Goal: Task Accomplishment & Management: Use online tool/utility

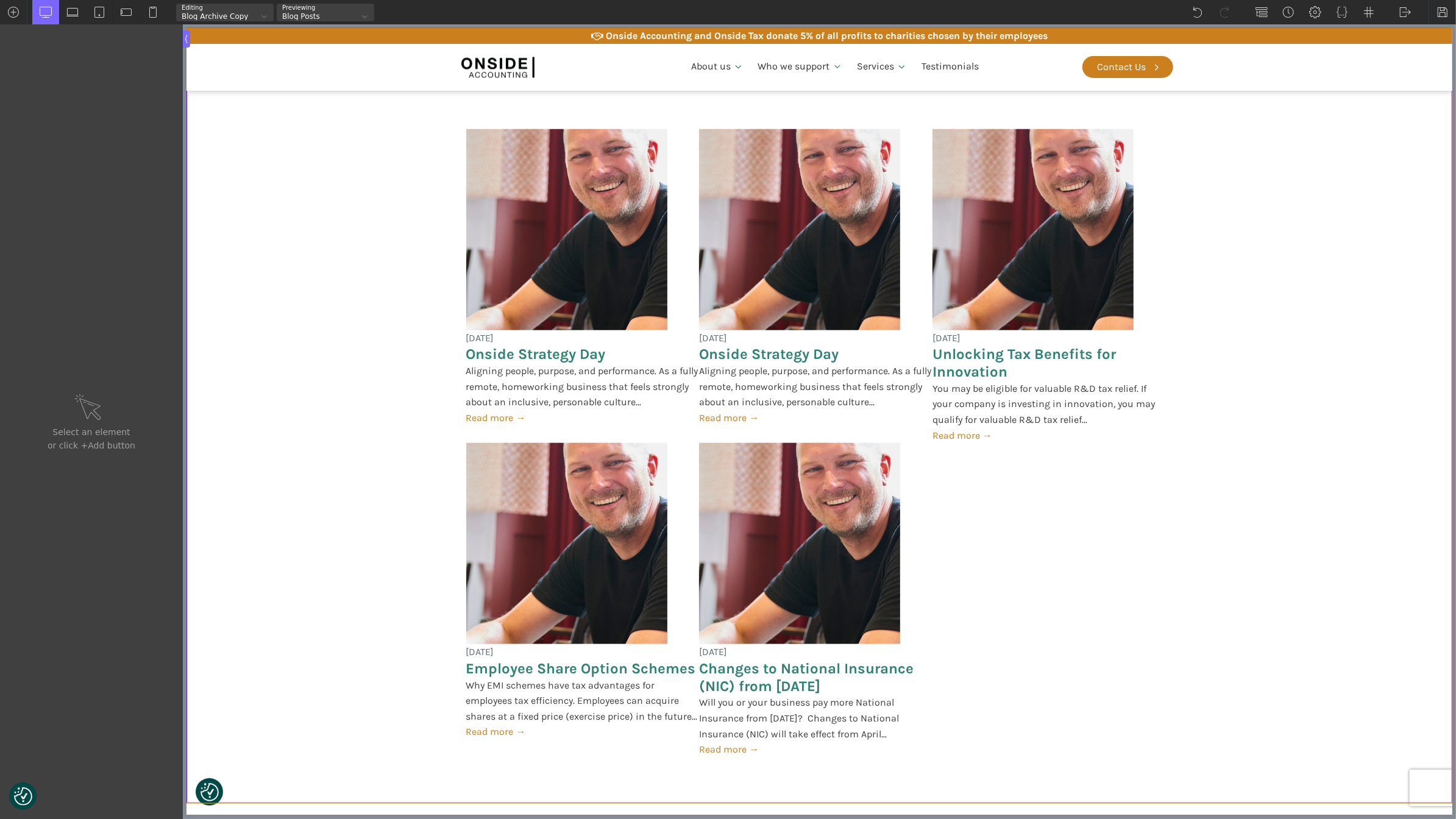
scroll to position [1073, 0]
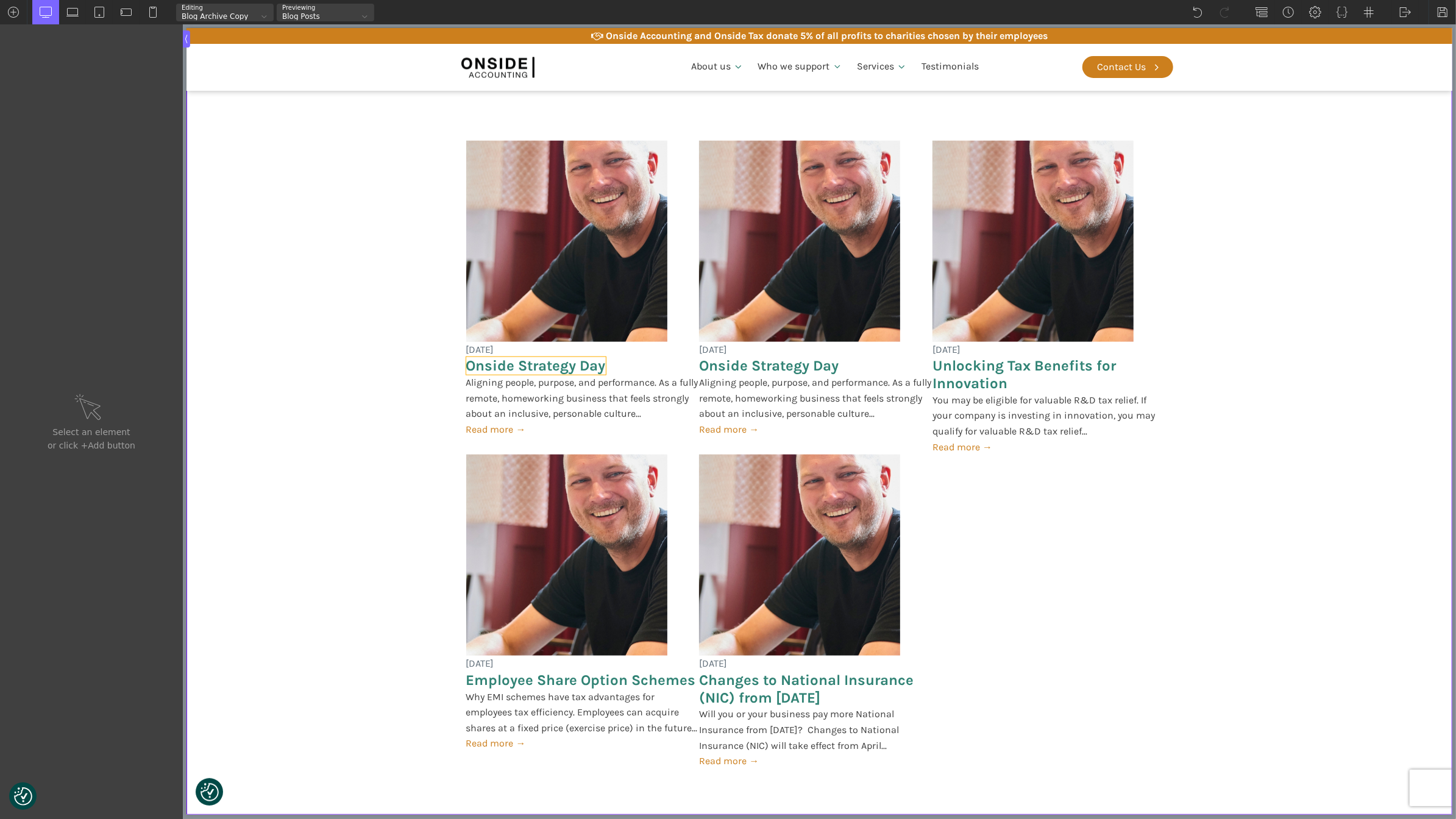
click at [534, 364] on span "Onside Strategy Day" at bounding box center [535, 366] width 140 height 18
type input "post-heading"
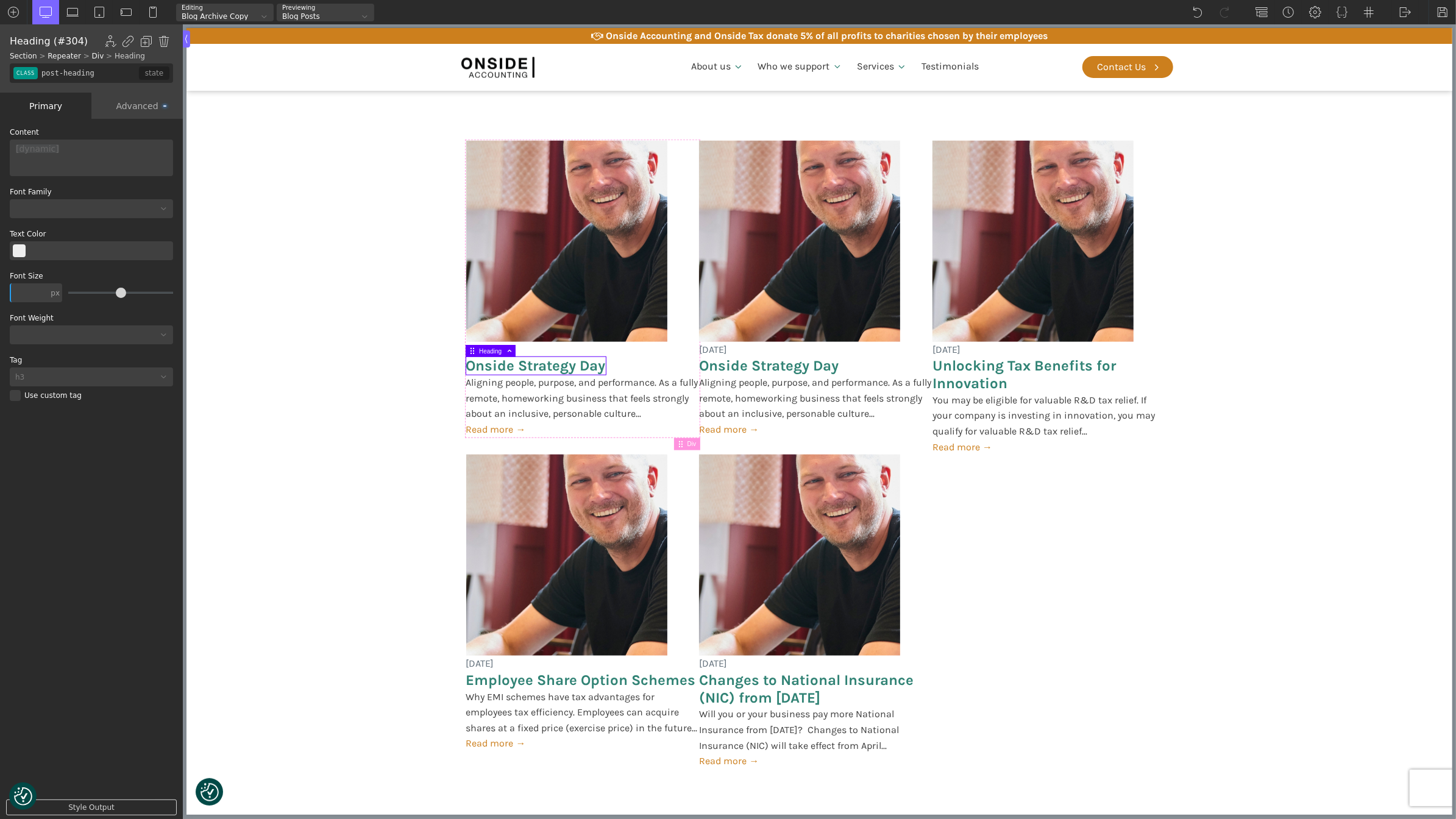
click at [148, 108] on div "Advanced" at bounding box center [137, 105] width 91 height 26
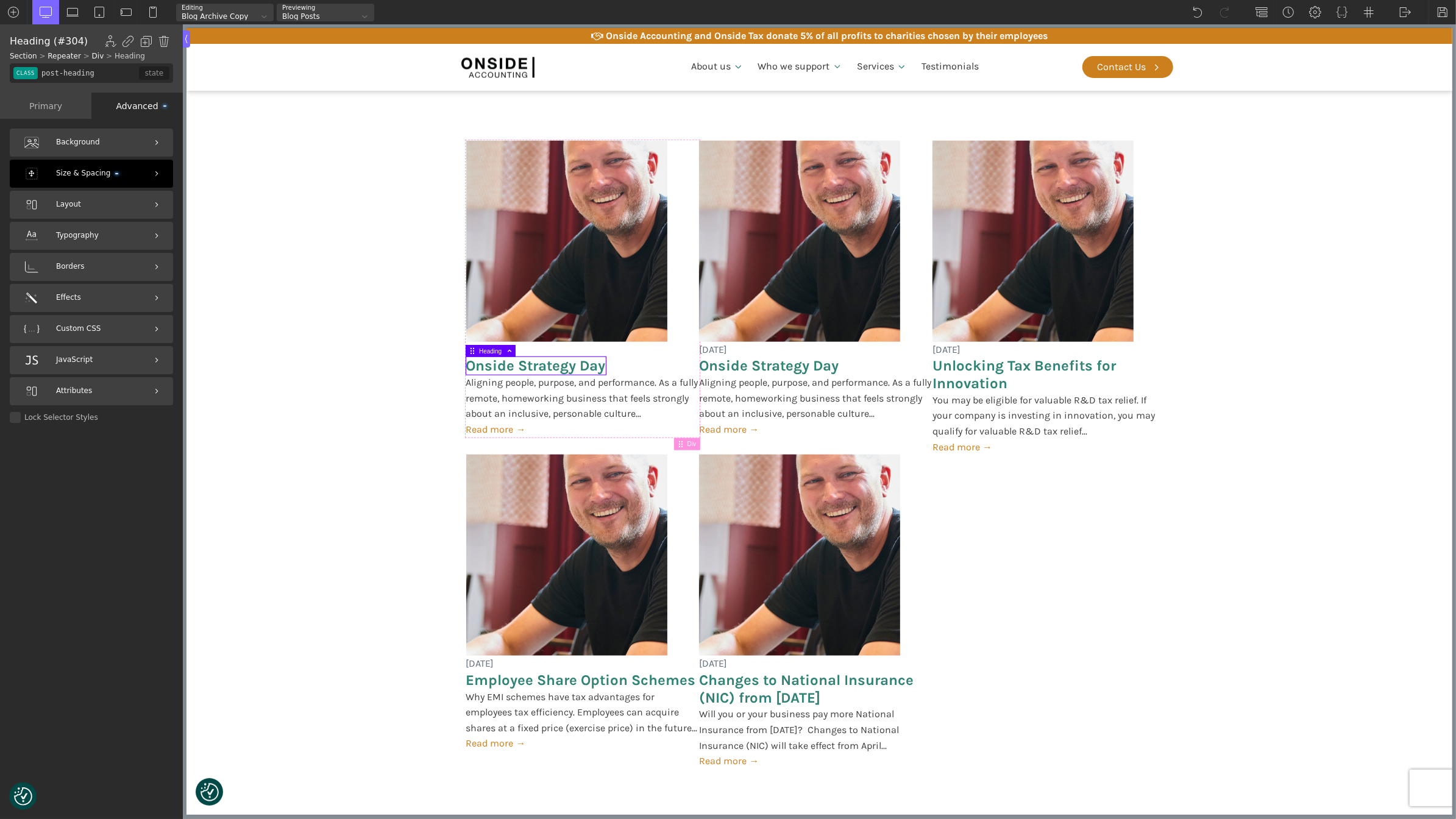
click at [137, 184] on div "Size & Spacing" at bounding box center [91, 174] width 164 height 28
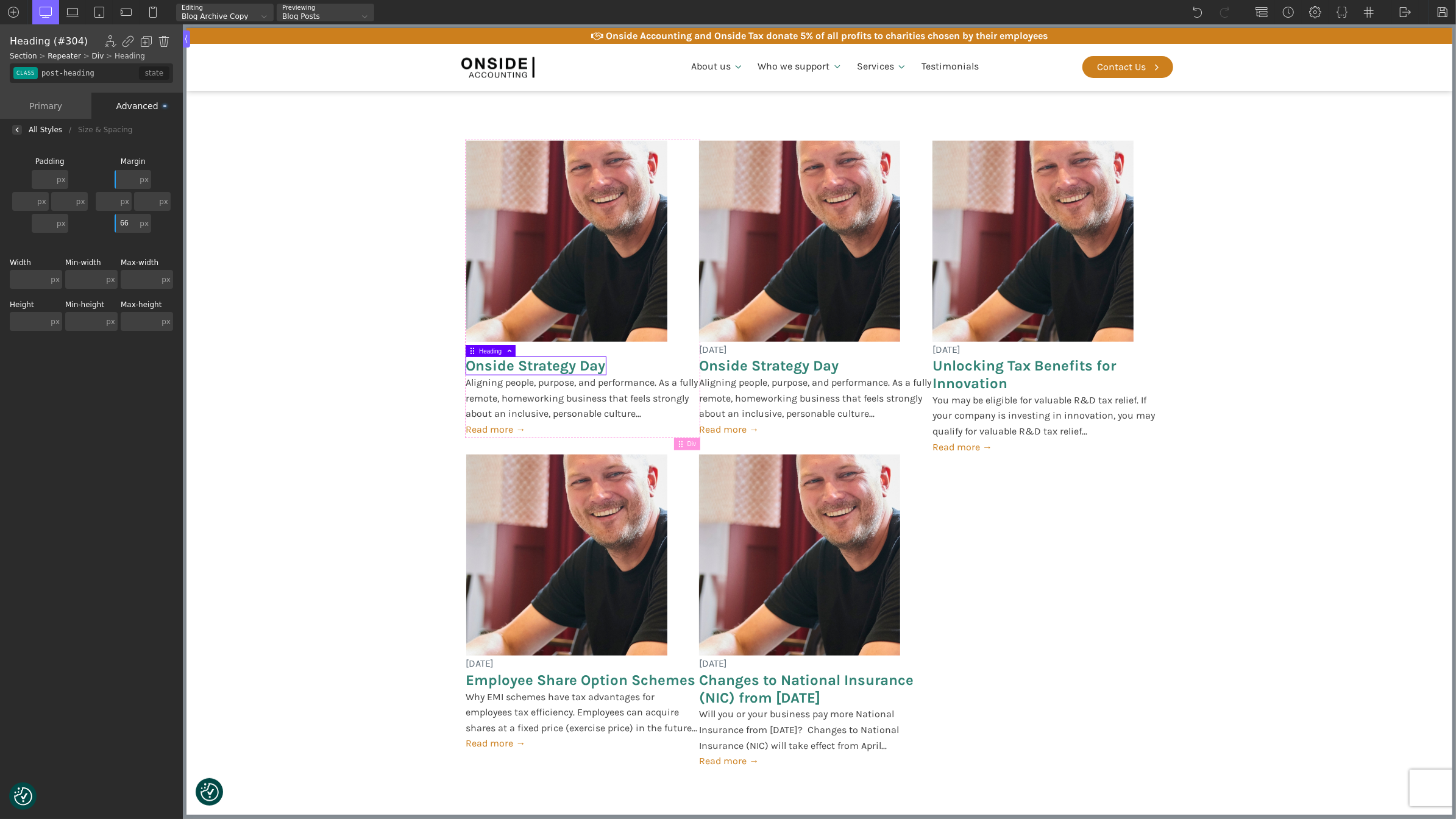
click at [122, 222] on input "66" at bounding box center [125, 222] width 22 height 19
click at [16, 130] on img at bounding box center [17, 130] width 5 height 5
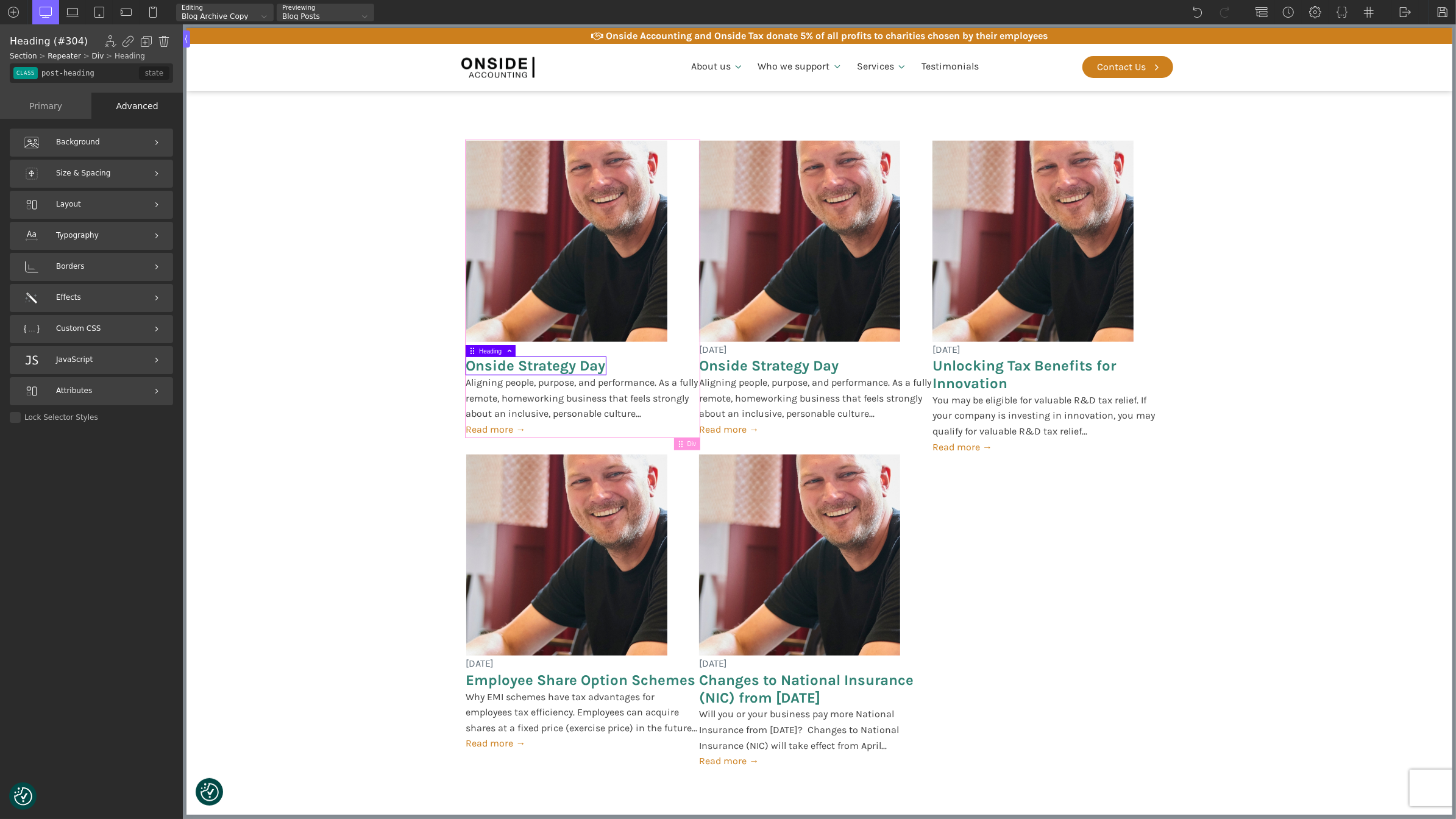
click at [524, 345] on div "[DATE] Onside Strategy Day Aligning people, purpose, and performance. As a full…" at bounding box center [582, 289] width 234 height 296
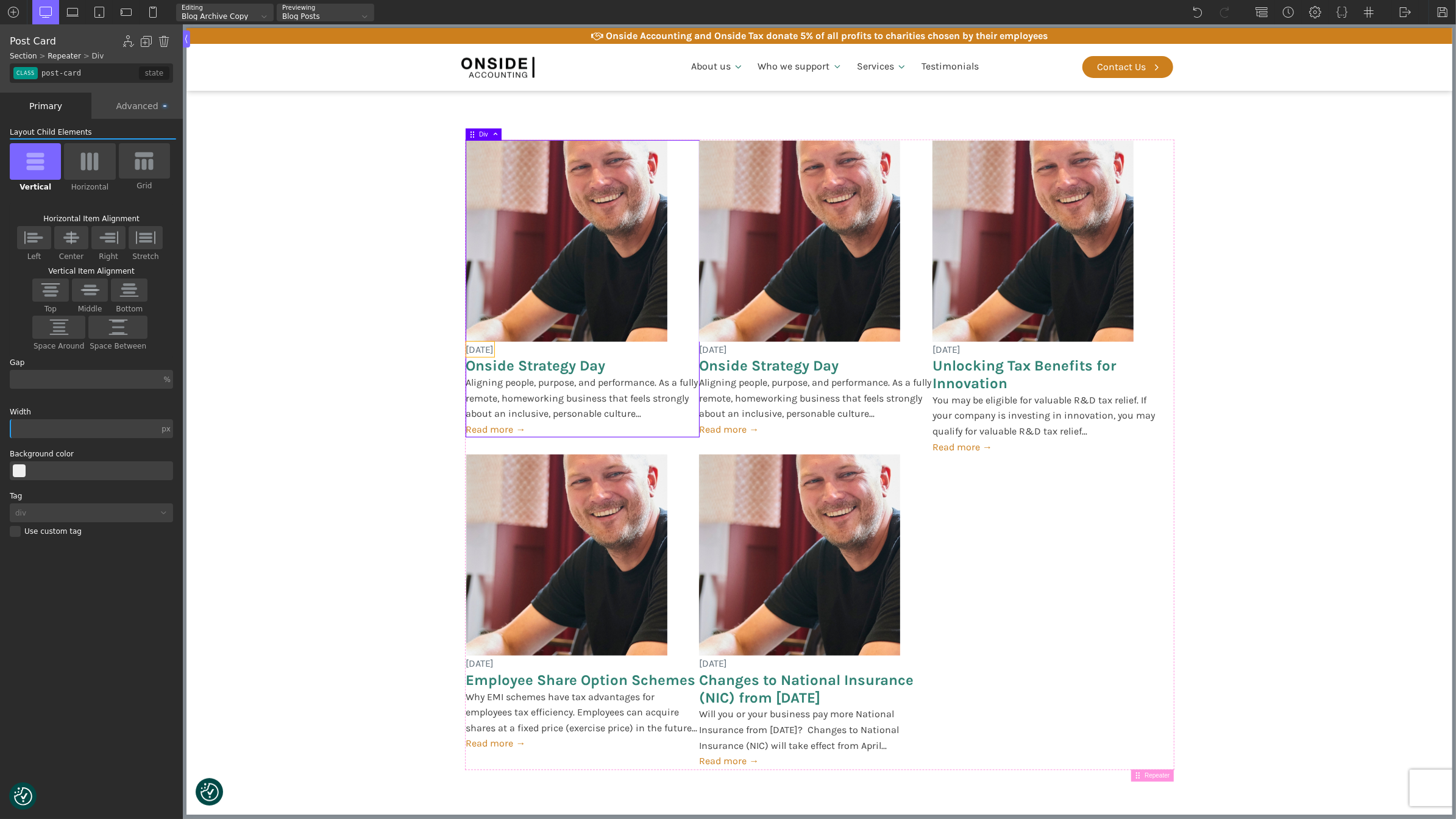
click at [492, 347] on span "[DATE]" at bounding box center [480, 349] width 28 height 16
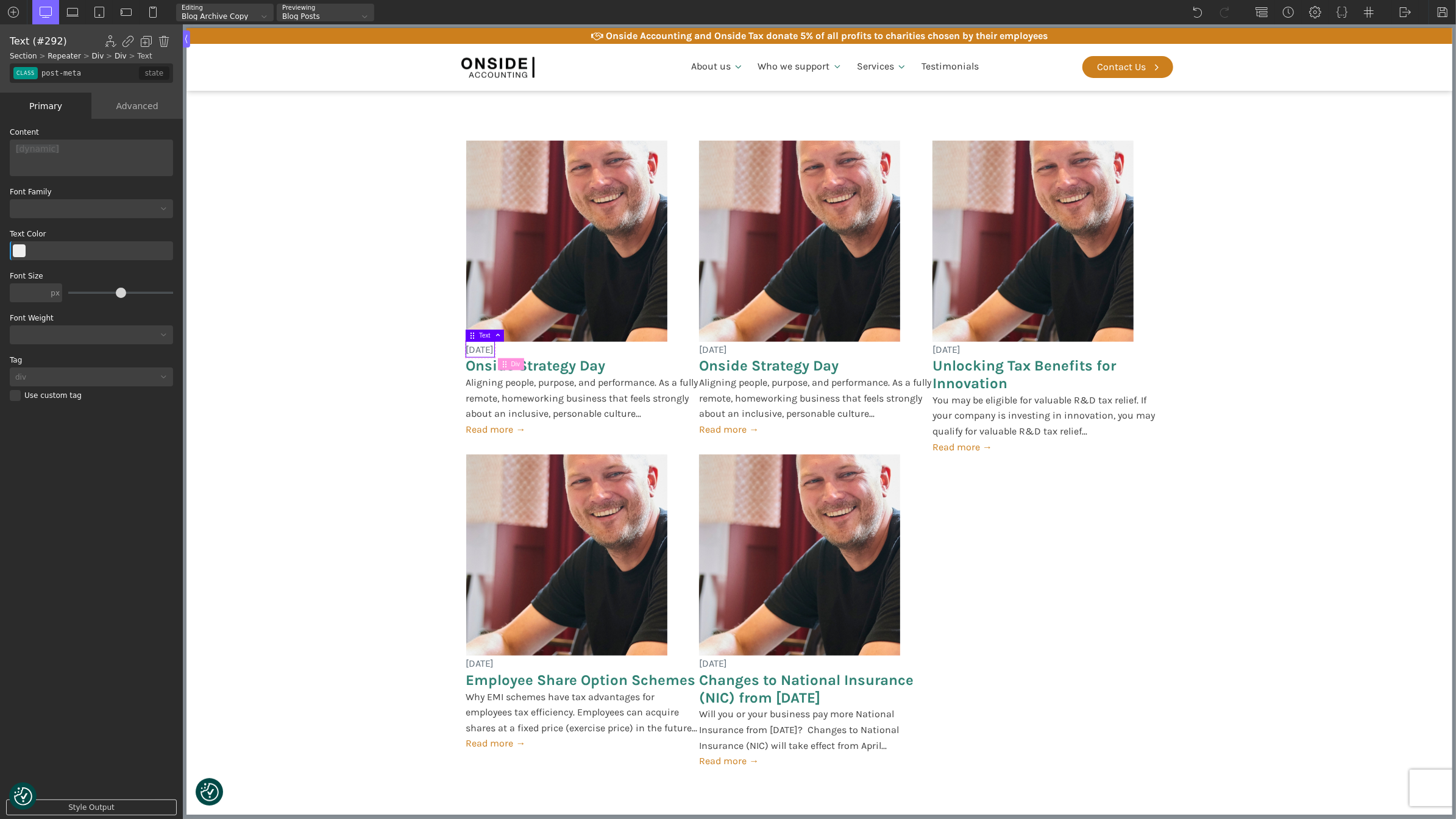
click at [137, 101] on div "Advanced" at bounding box center [137, 105] width 91 height 26
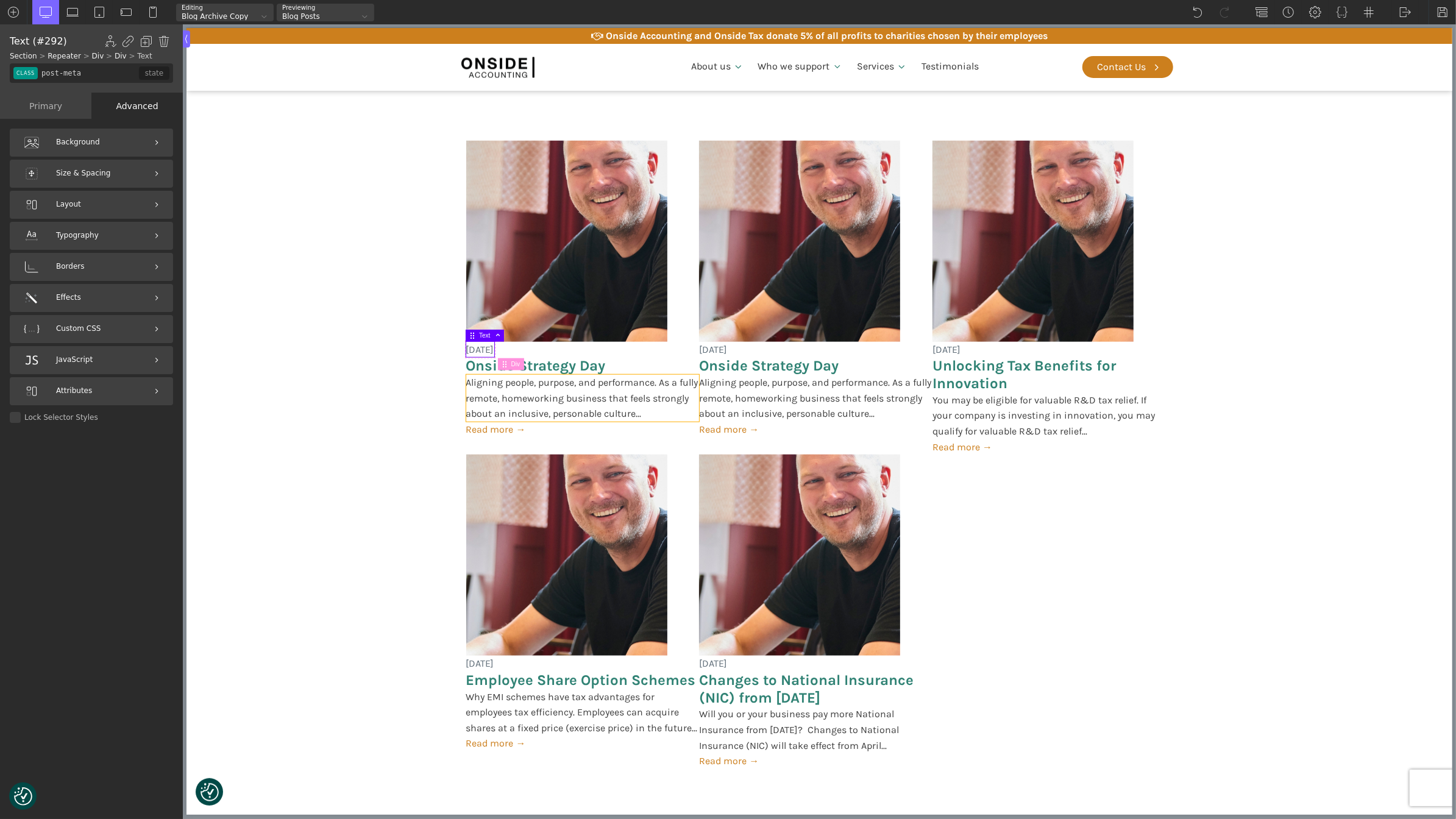
click at [535, 393] on span "Aligning people, purpose, and performance. As a fully remote, homeworking busin…" at bounding box center [582, 398] width 234 height 47
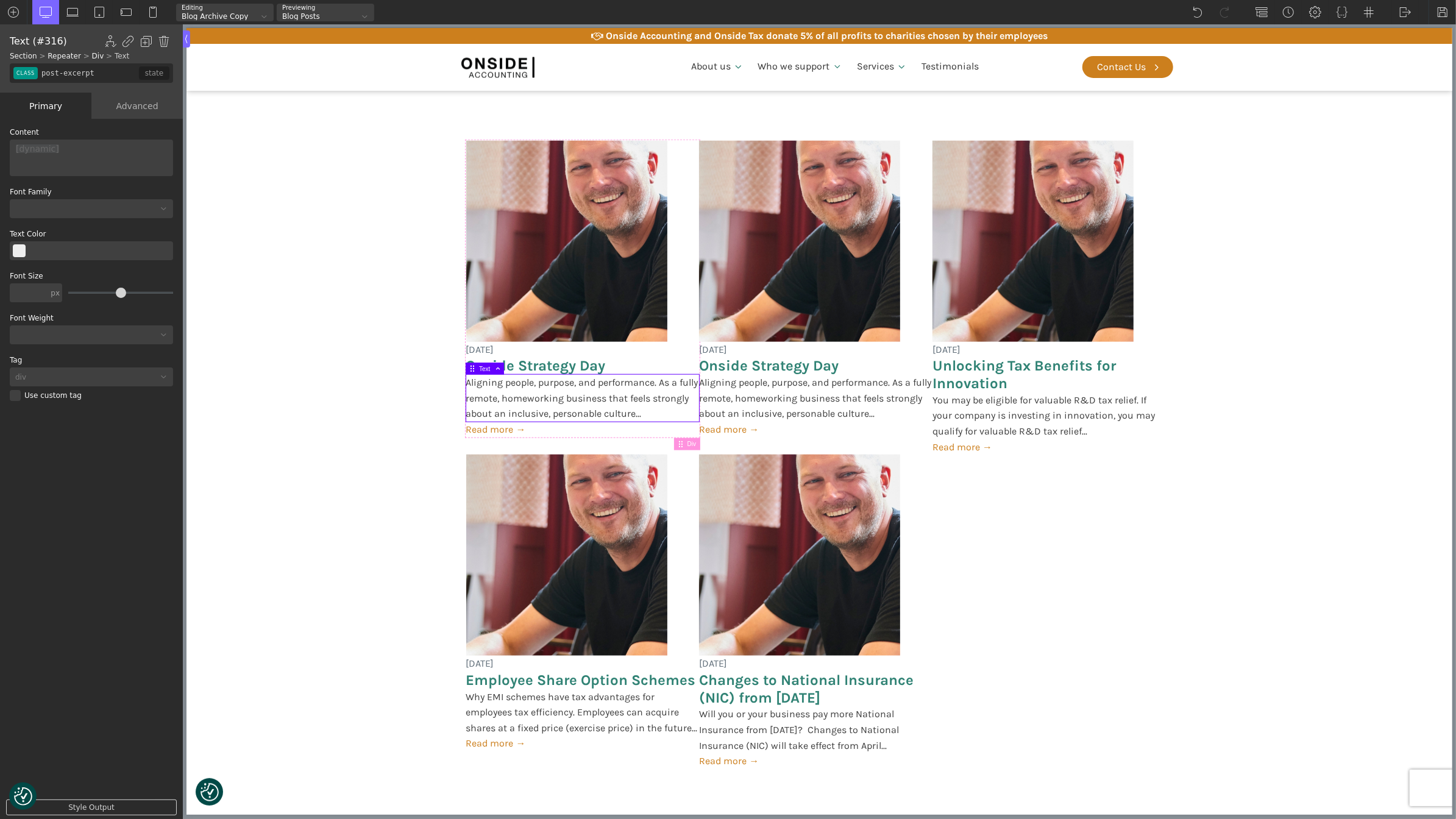
click at [131, 103] on div "Advanced" at bounding box center [137, 105] width 91 height 26
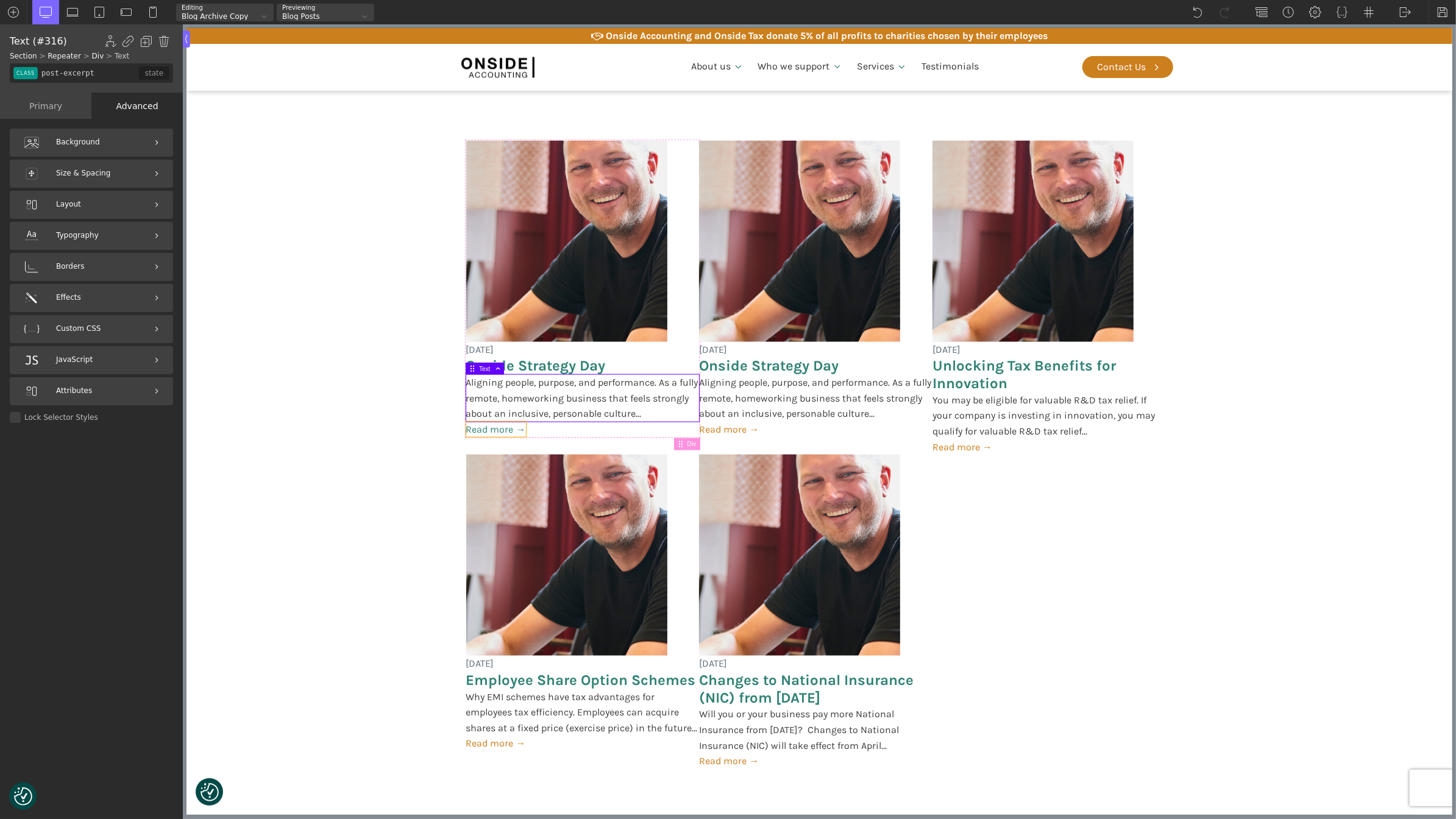
click at [498, 429] on link "Read more →" at bounding box center [496, 429] width 60 height 16
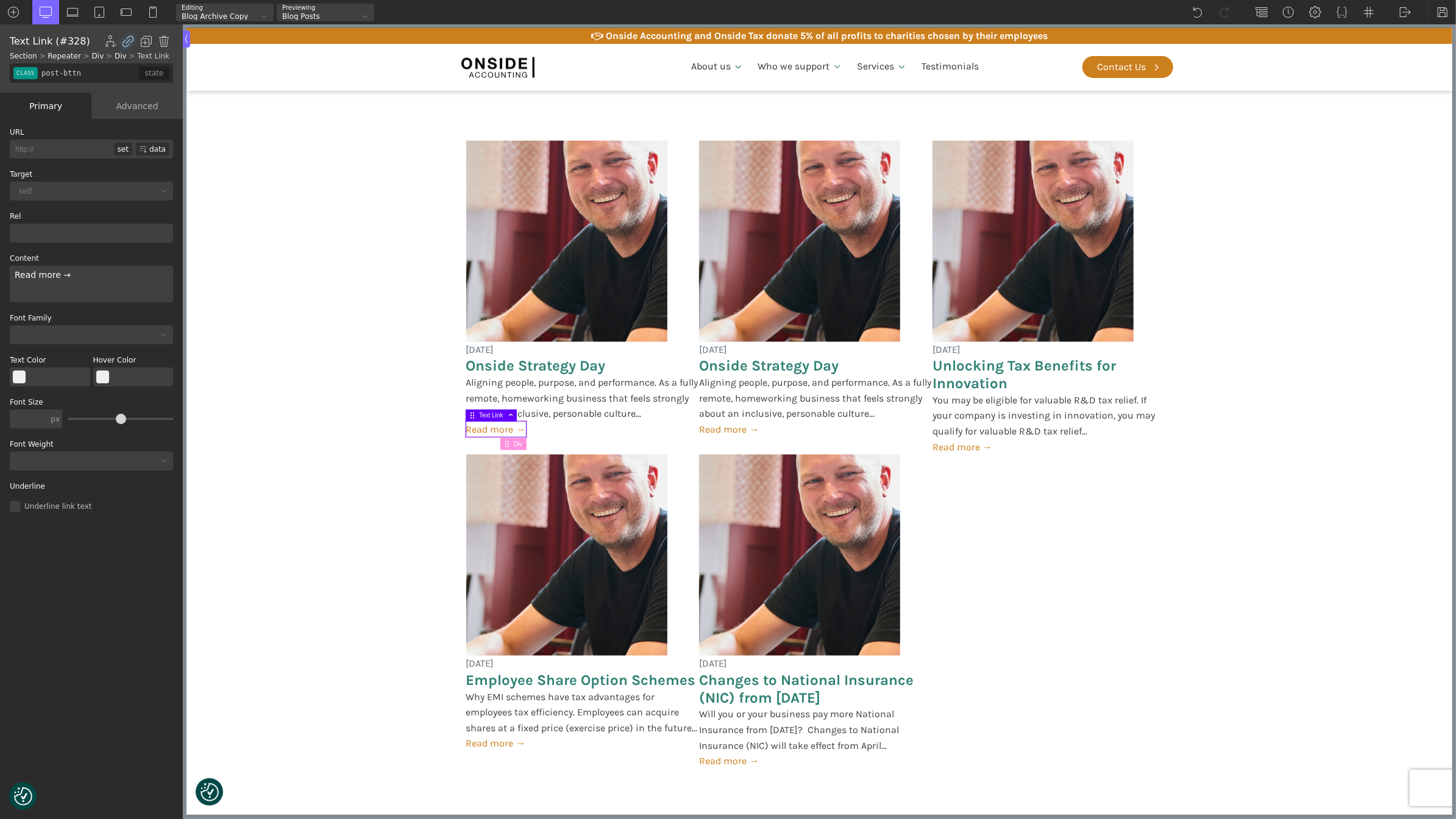
click at [148, 112] on div "Advanced" at bounding box center [137, 105] width 91 height 26
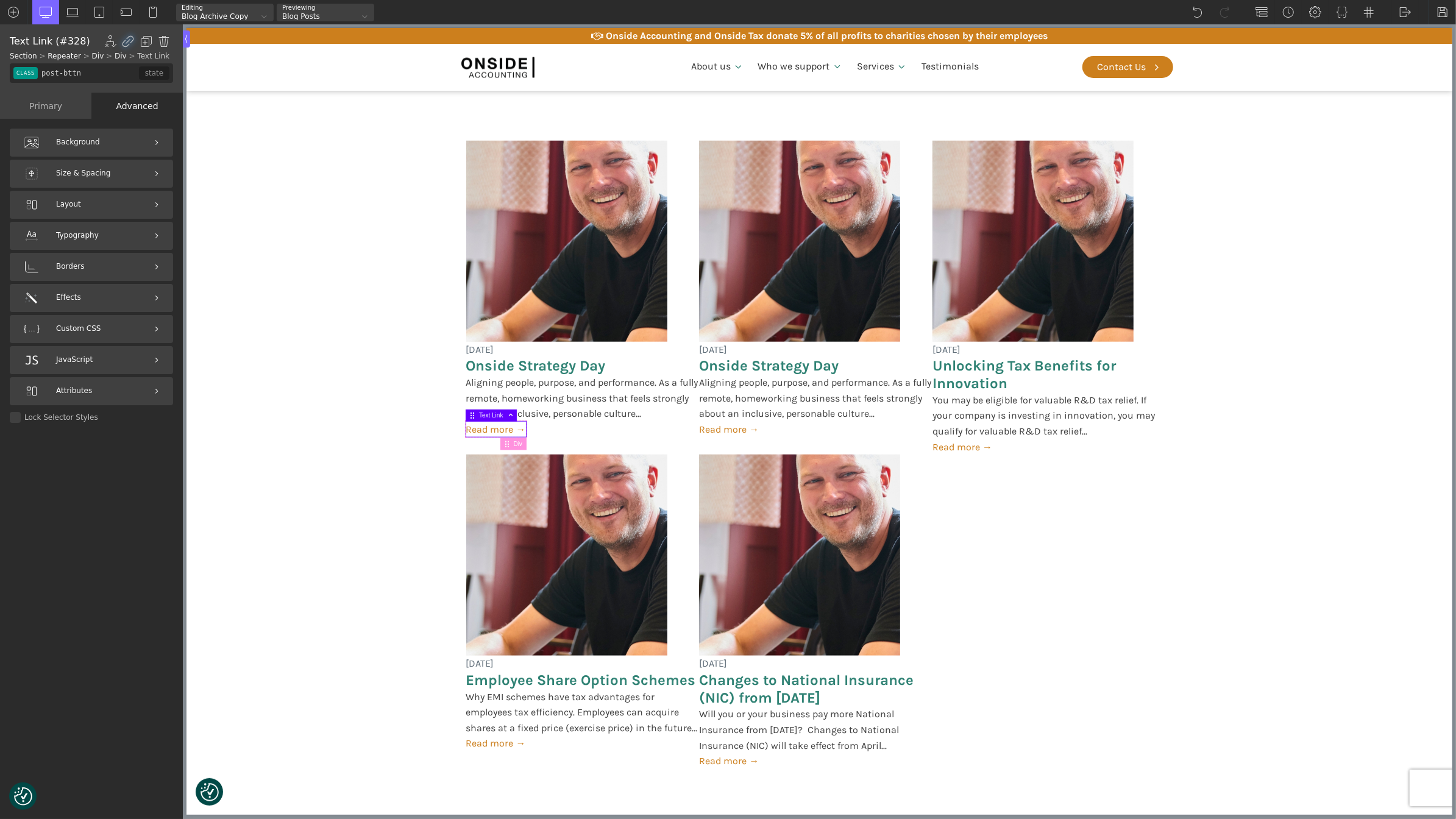
click at [60, 103] on div "Primary" at bounding box center [46, 105] width 91 height 26
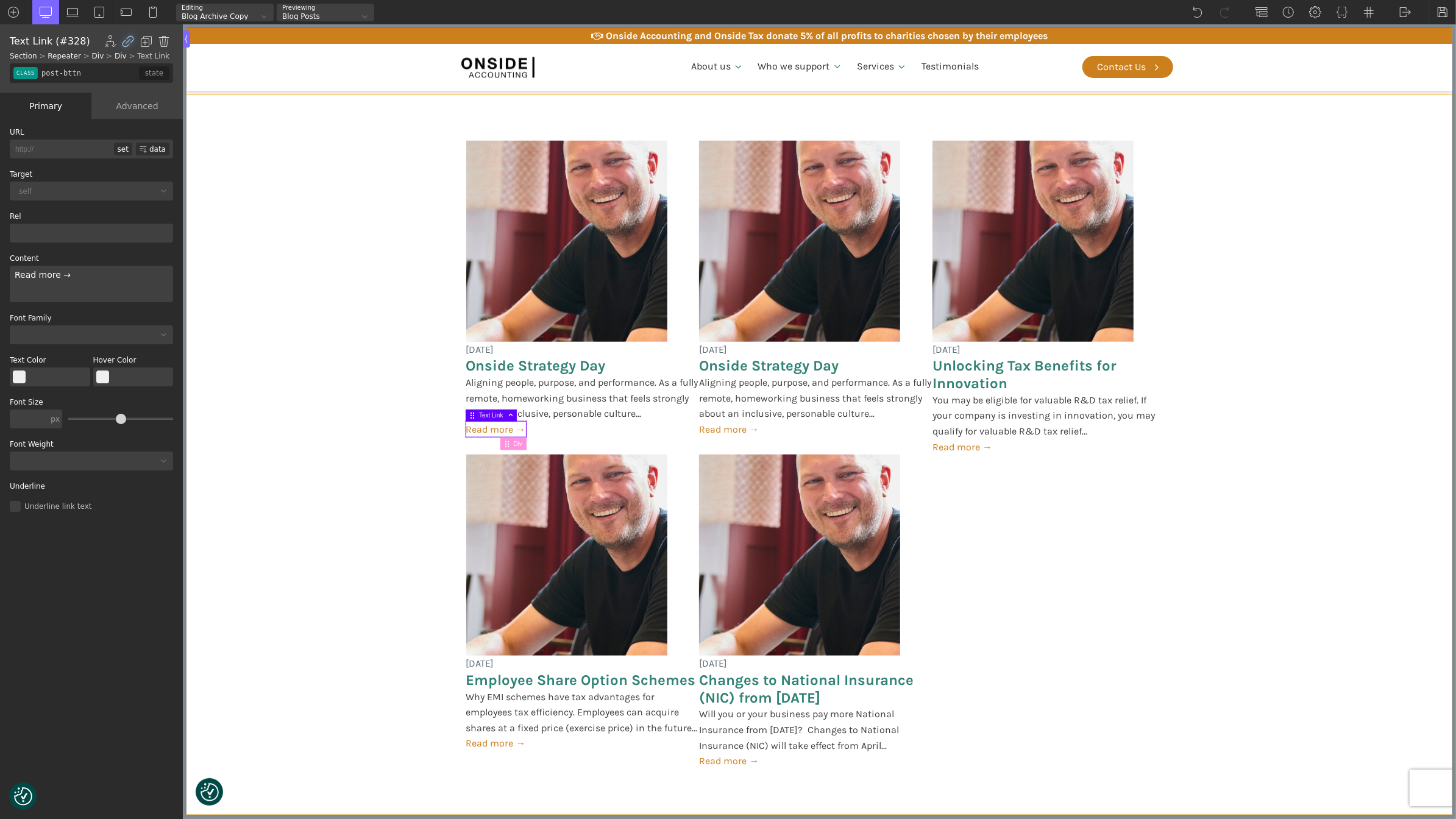
scroll to position [1058, 0]
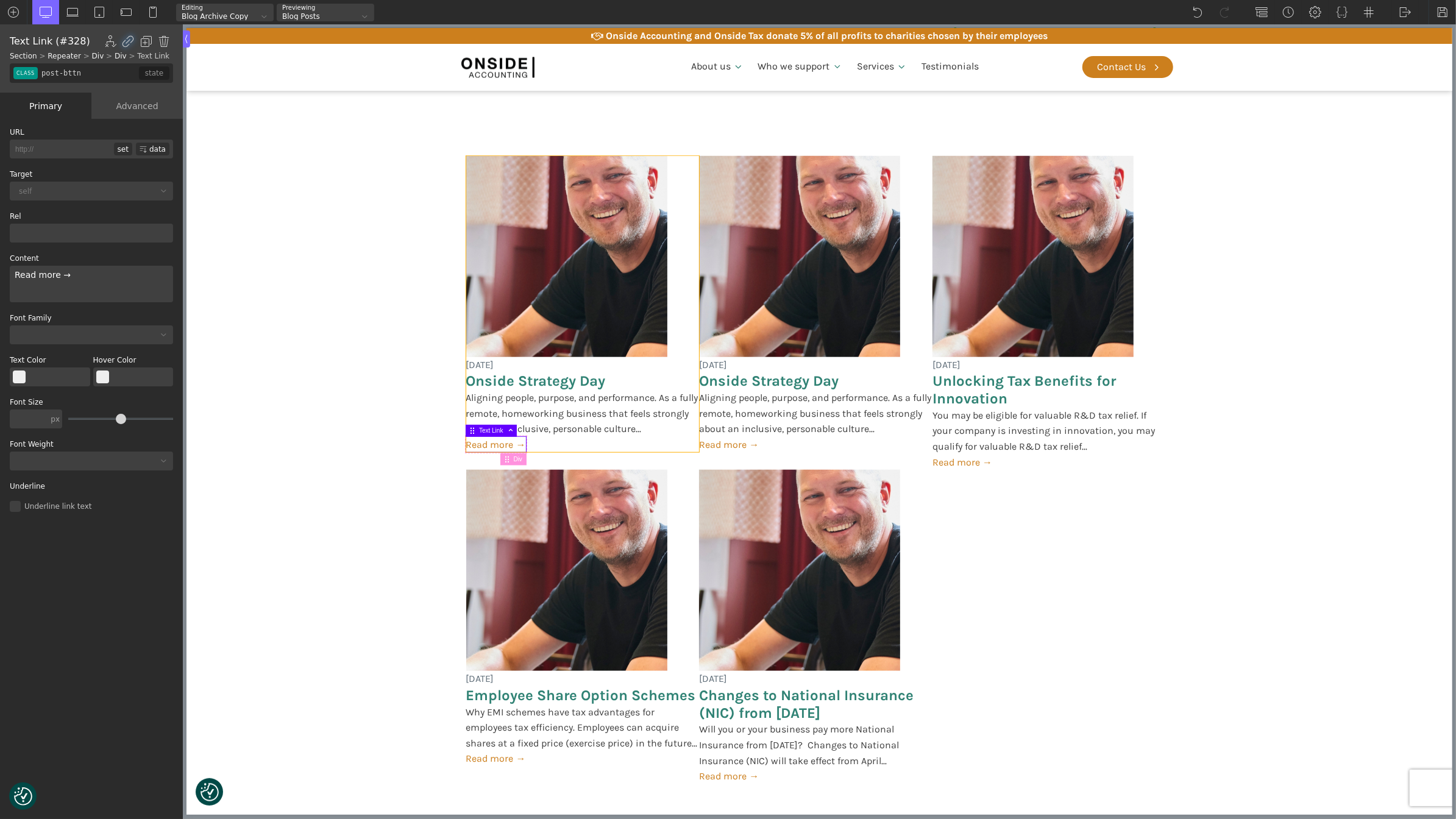
click at [682, 211] on div "[DATE] Onside Strategy Day Aligning people, purpose, and performance. As a full…" at bounding box center [582, 304] width 234 height 296
type input "post-card"
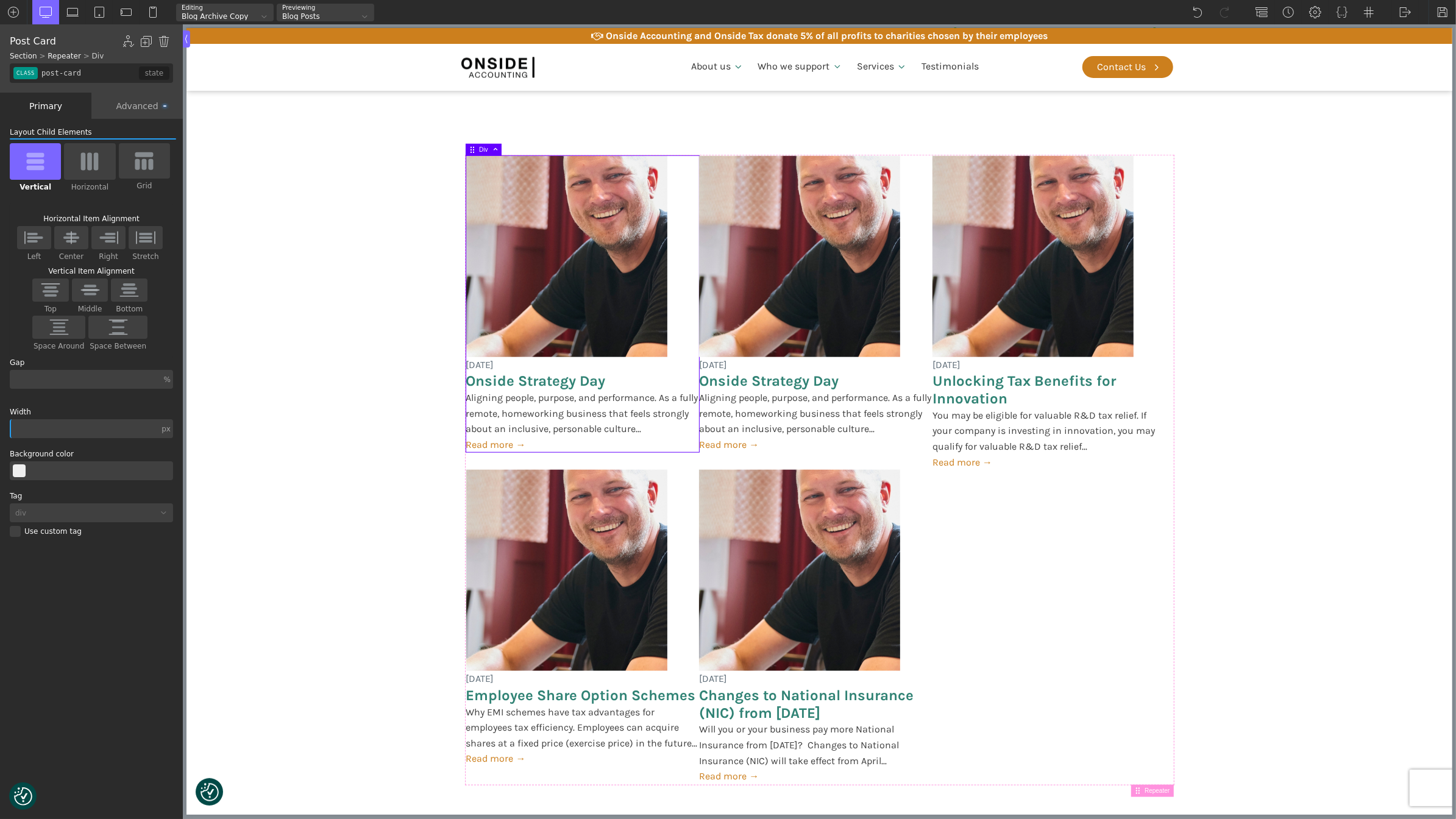
click at [143, 108] on div "Advanced" at bounding box center [137, 105] width 91 height 26
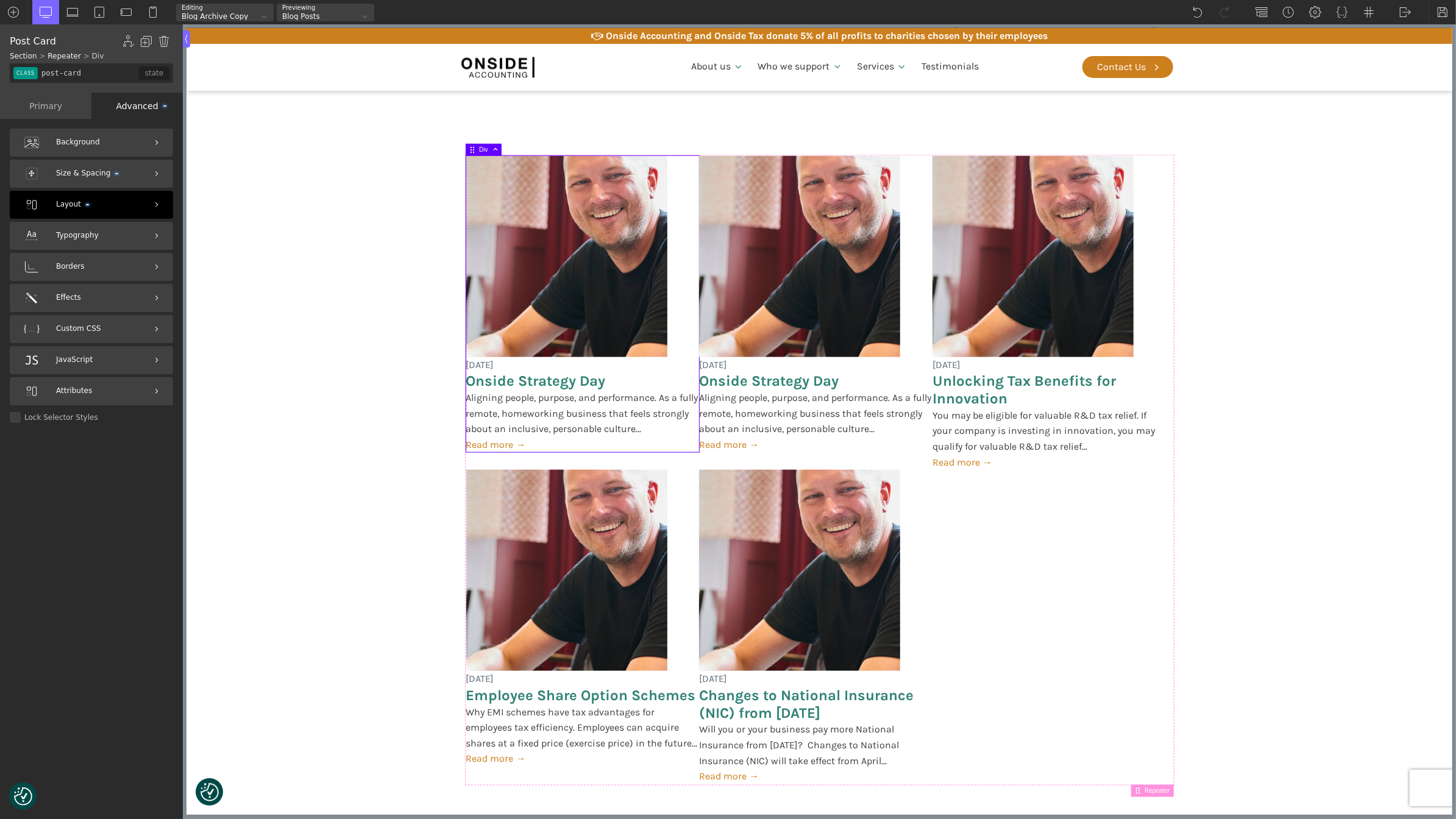
click at [97, 199] on div "Layout" at bounding box center [91, 205] width 164 height 28
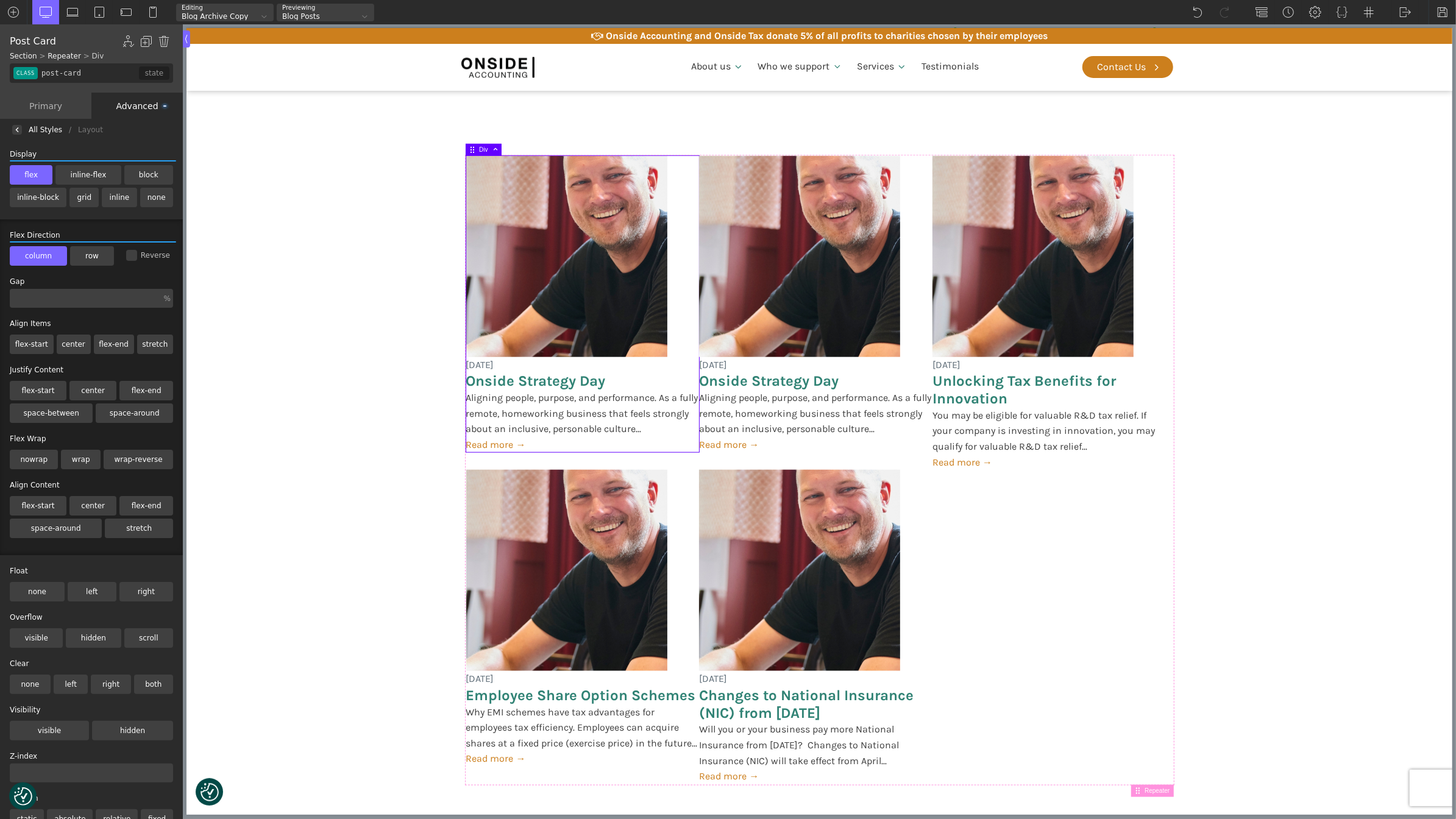
click at [22, 175] on label "flex" at bounding box center [31, 175] width 43 height 19
click at [0, 0] on input "flex" at bounding box center [0, 0] width 0 height 0
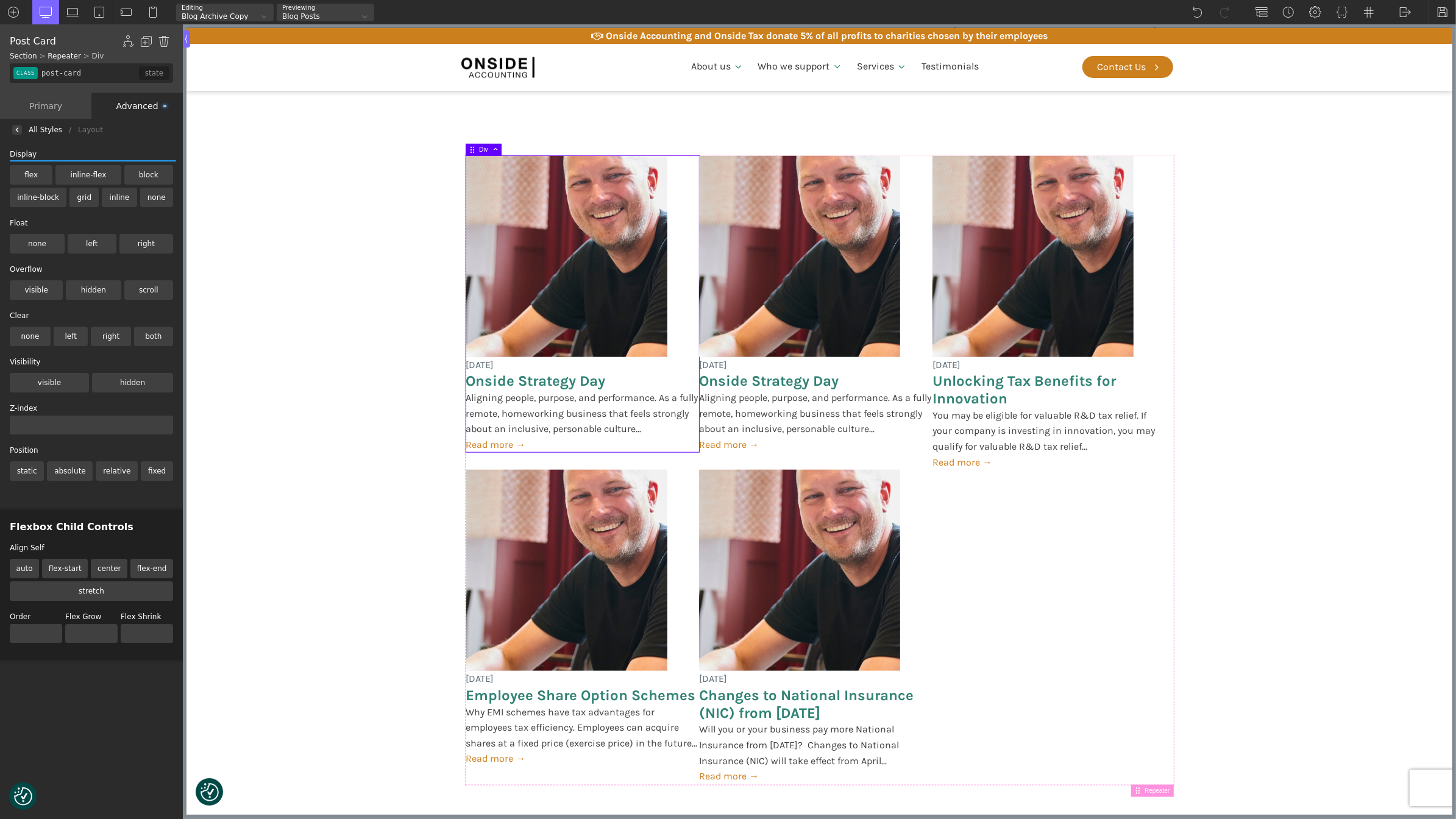
click at [15, 133] on div at bounding box center [16, 129] width 10 height 10
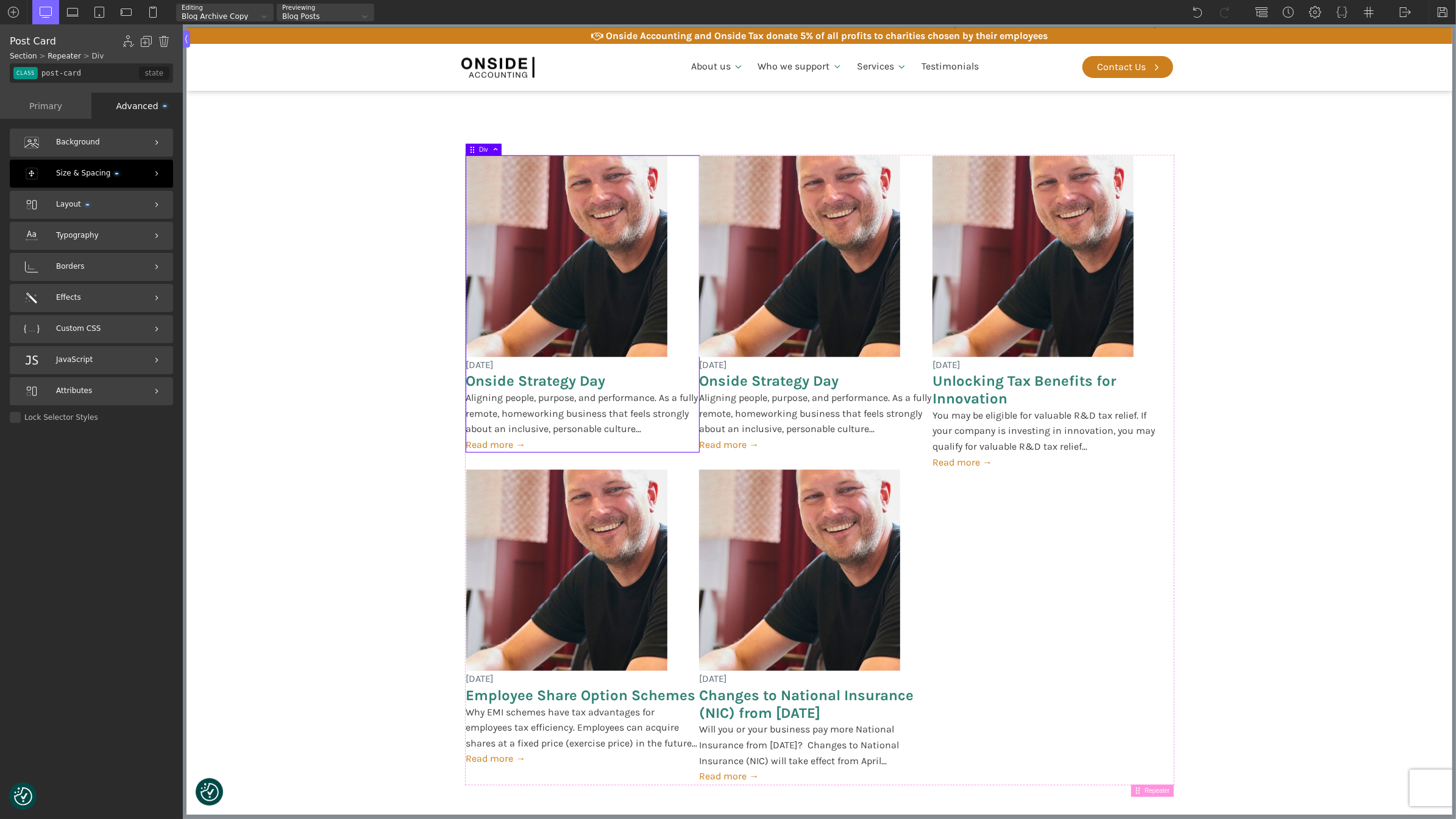
click at [128, 176] on div "Size & Spacing" at bounding box center [91, 174] width 164 height 28
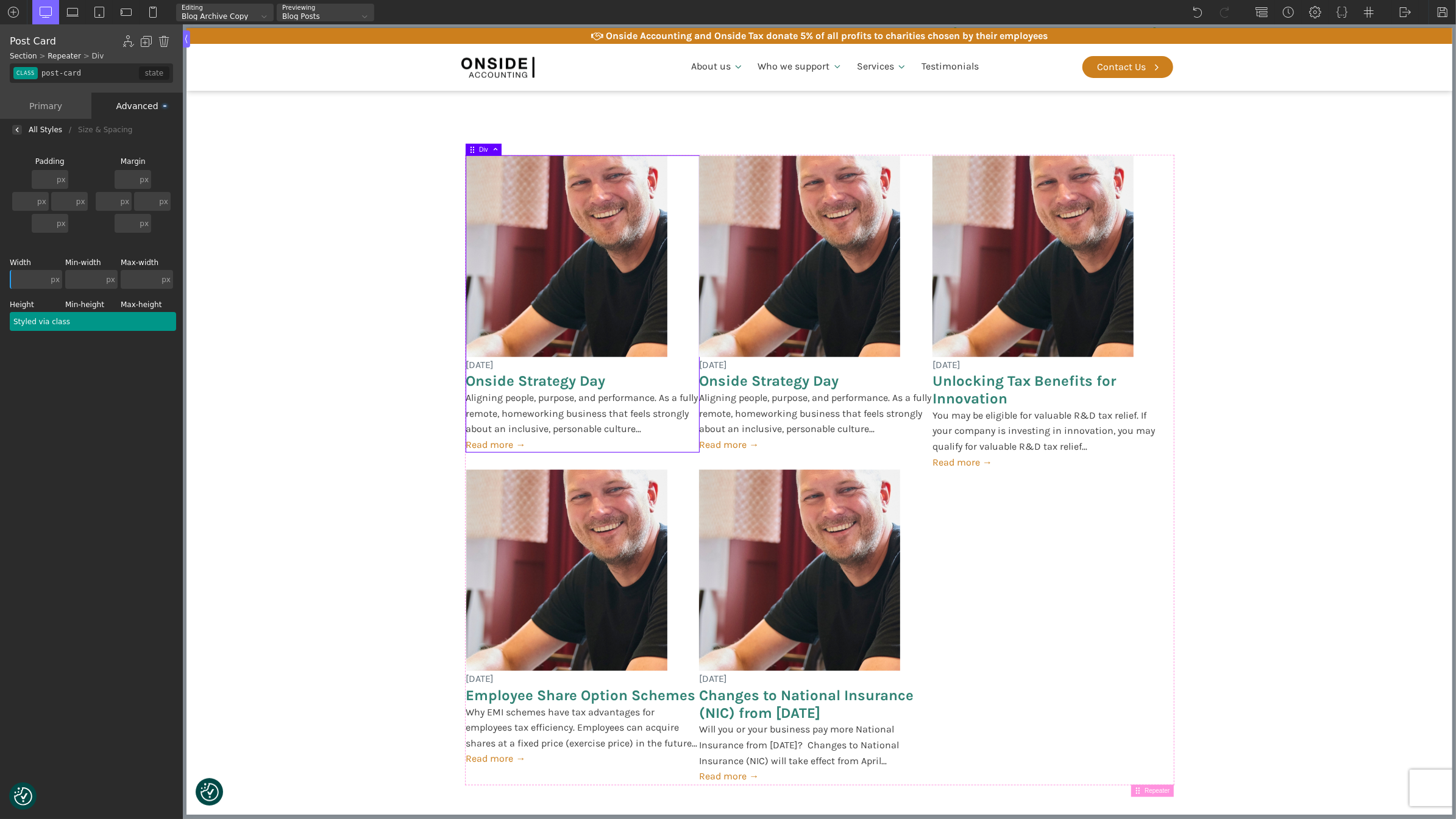
click at [22, 318] on div at bounding box center [93, 321] width 167 height 19
click at [31, 326] on input "100" at bounding box center [30, 321] width 41 height 19
click at [53, 362] on div "Background Size & Spacing [GEOGRAPHIC_DATA] px px % em rem auto vw vh none px p…" at bounding box center [91, 482] width 183 height 681
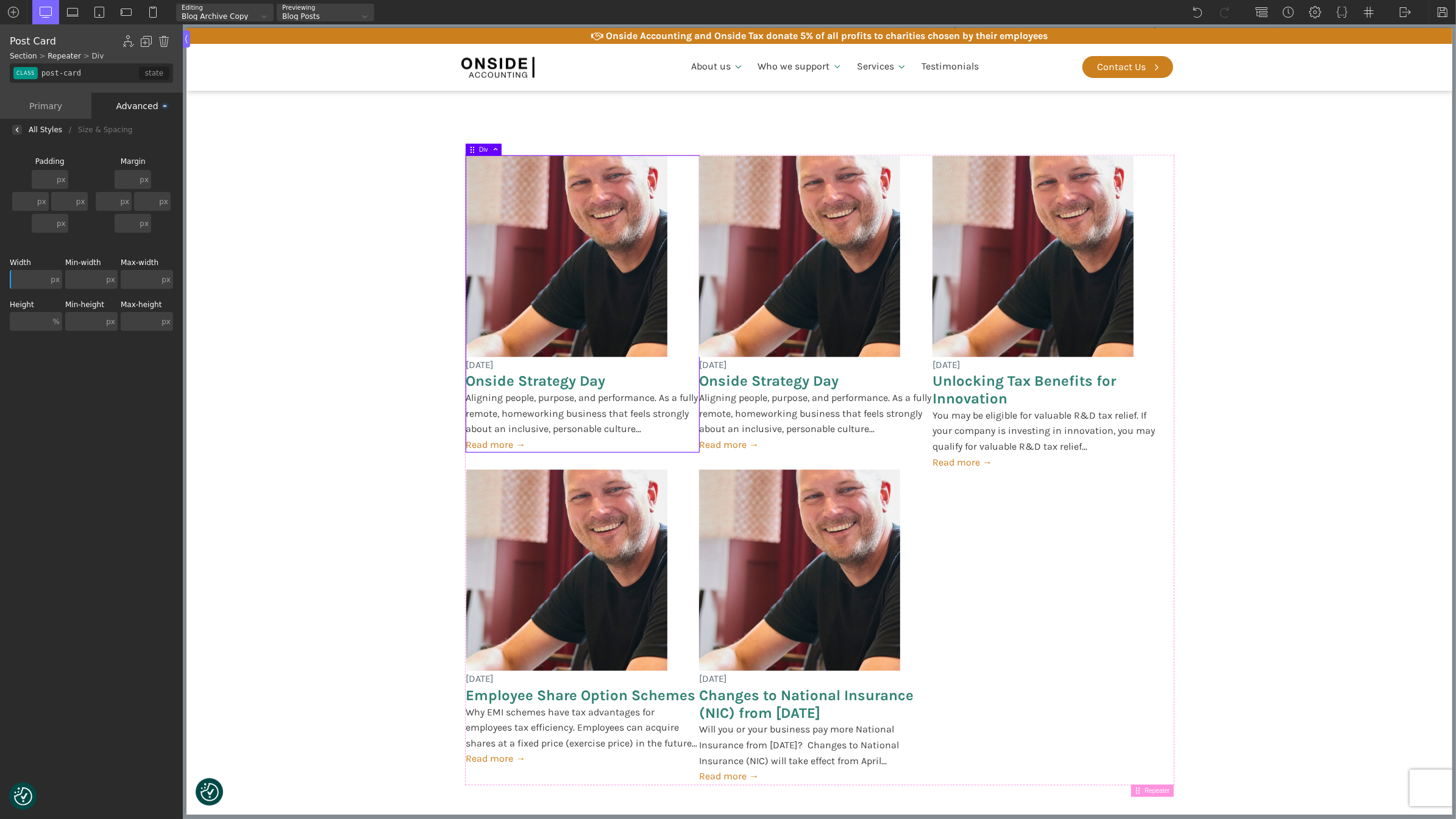
click at [19, 125] on div at bounding box center [16, 129] width 10 height 10
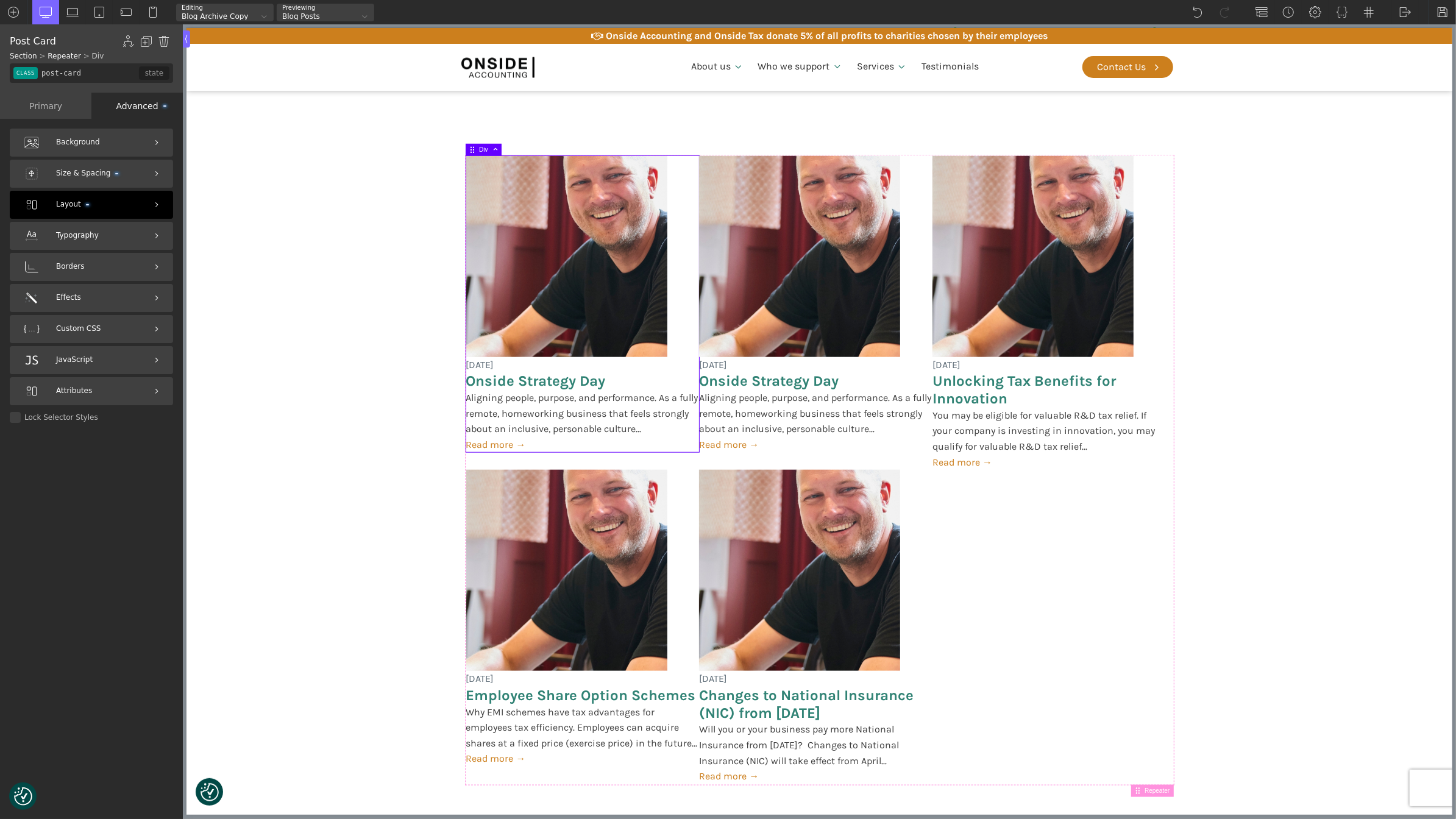
click at [113, 212] on div "Layout" at bounding box center [91, 205] width 164 height 28
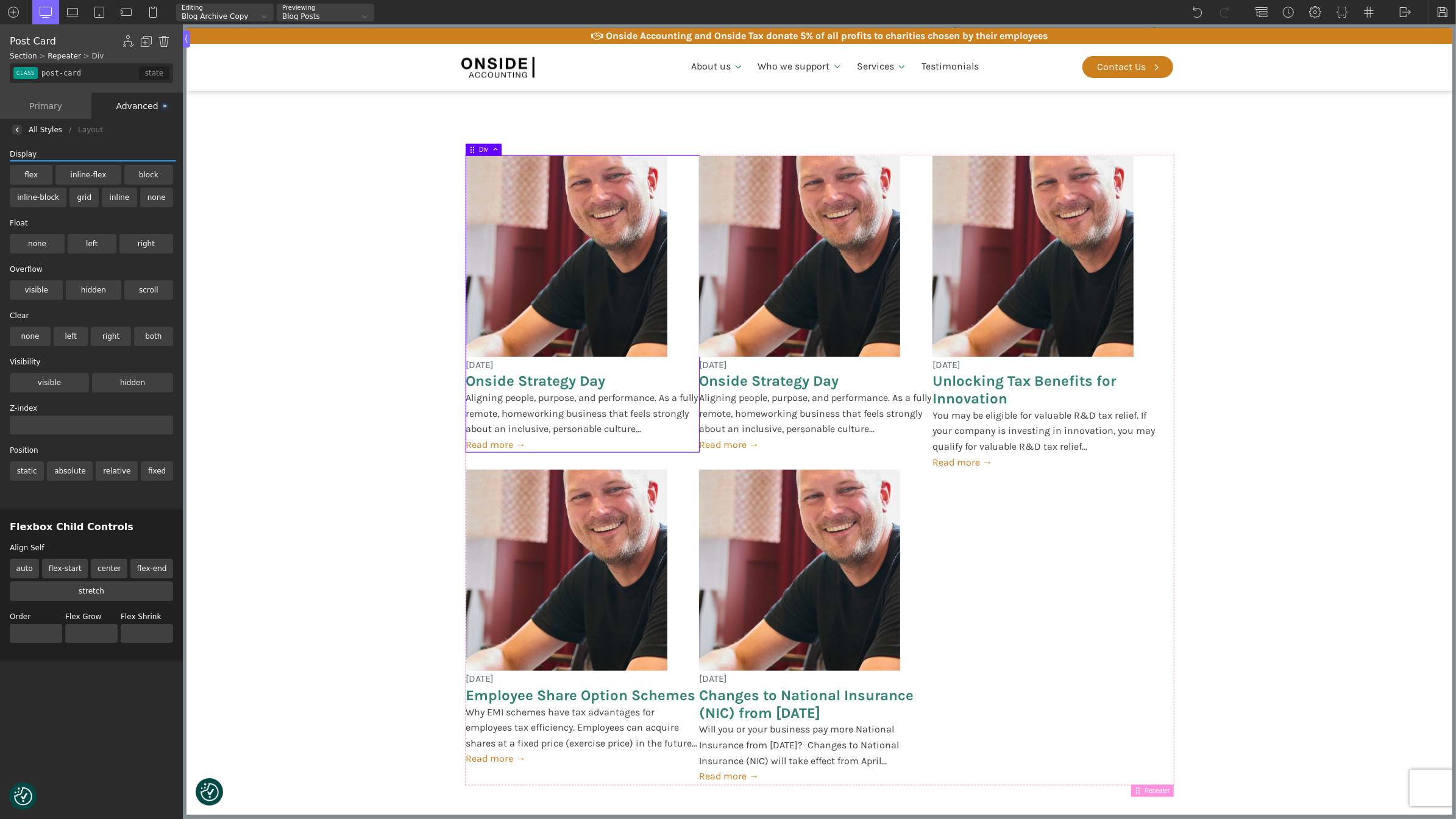
click at [22, 169] on label "flex" at bounding box center [31, 175] width 43 height 19
click at [0, 0] on input "flex" at bounding box center [0, 0] width 0 height 0
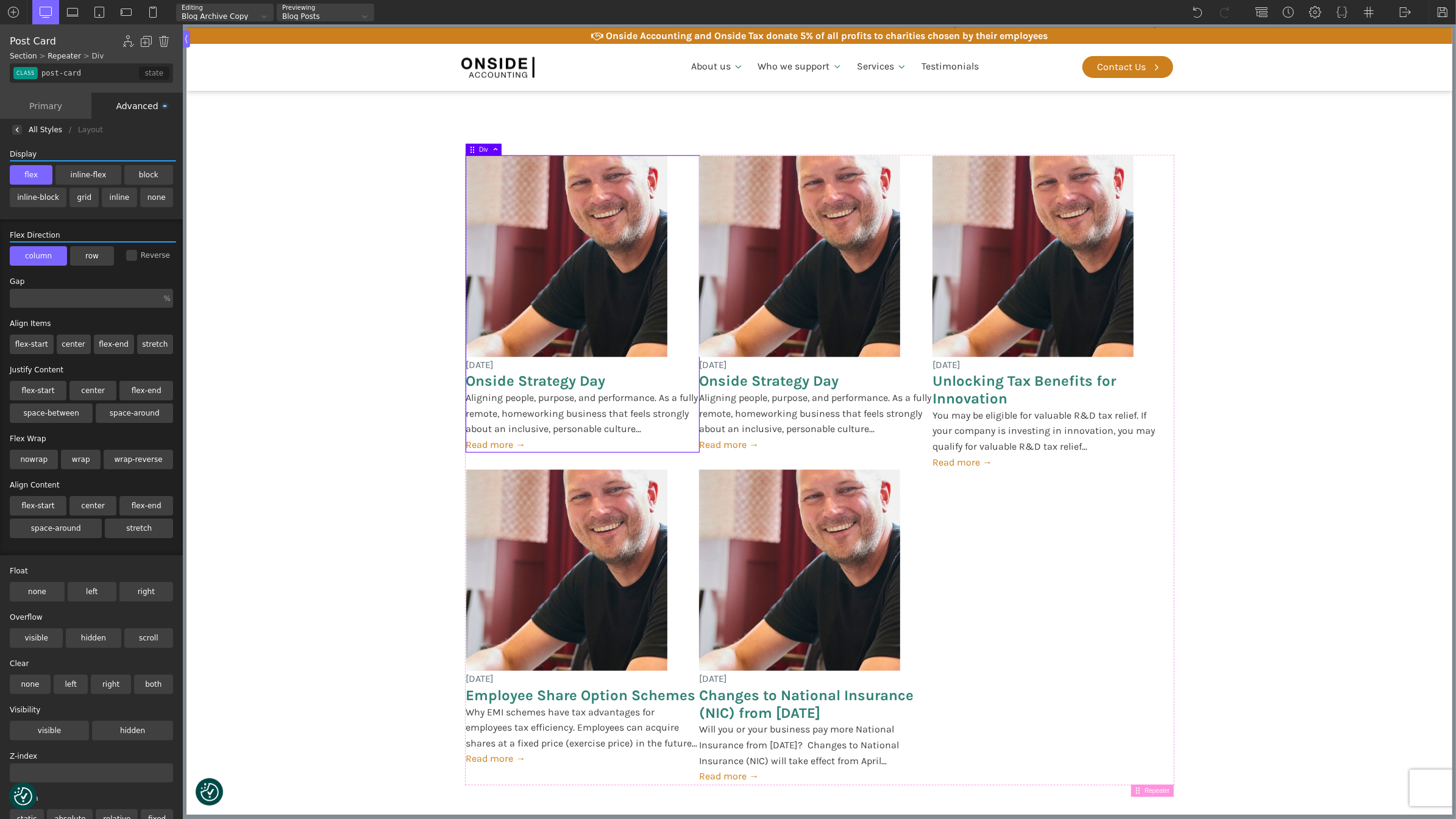
click at [36, 248] on label "column" at bounding box center [38, 256] width 57 height 19
click at [0, 0] on input "column" at bounding box center [0, 0] width 0 height 0
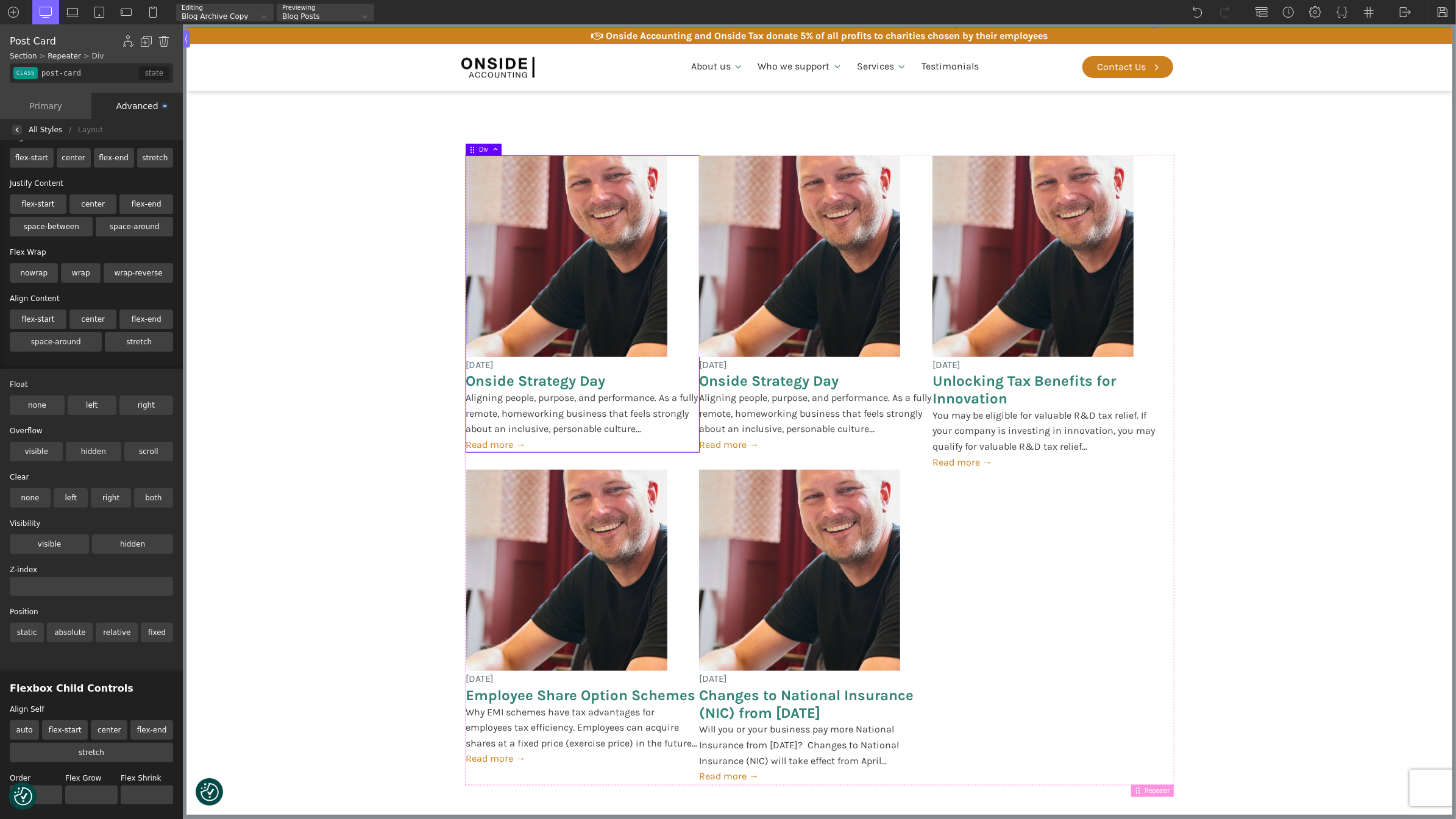
scroll to position [0, 0]
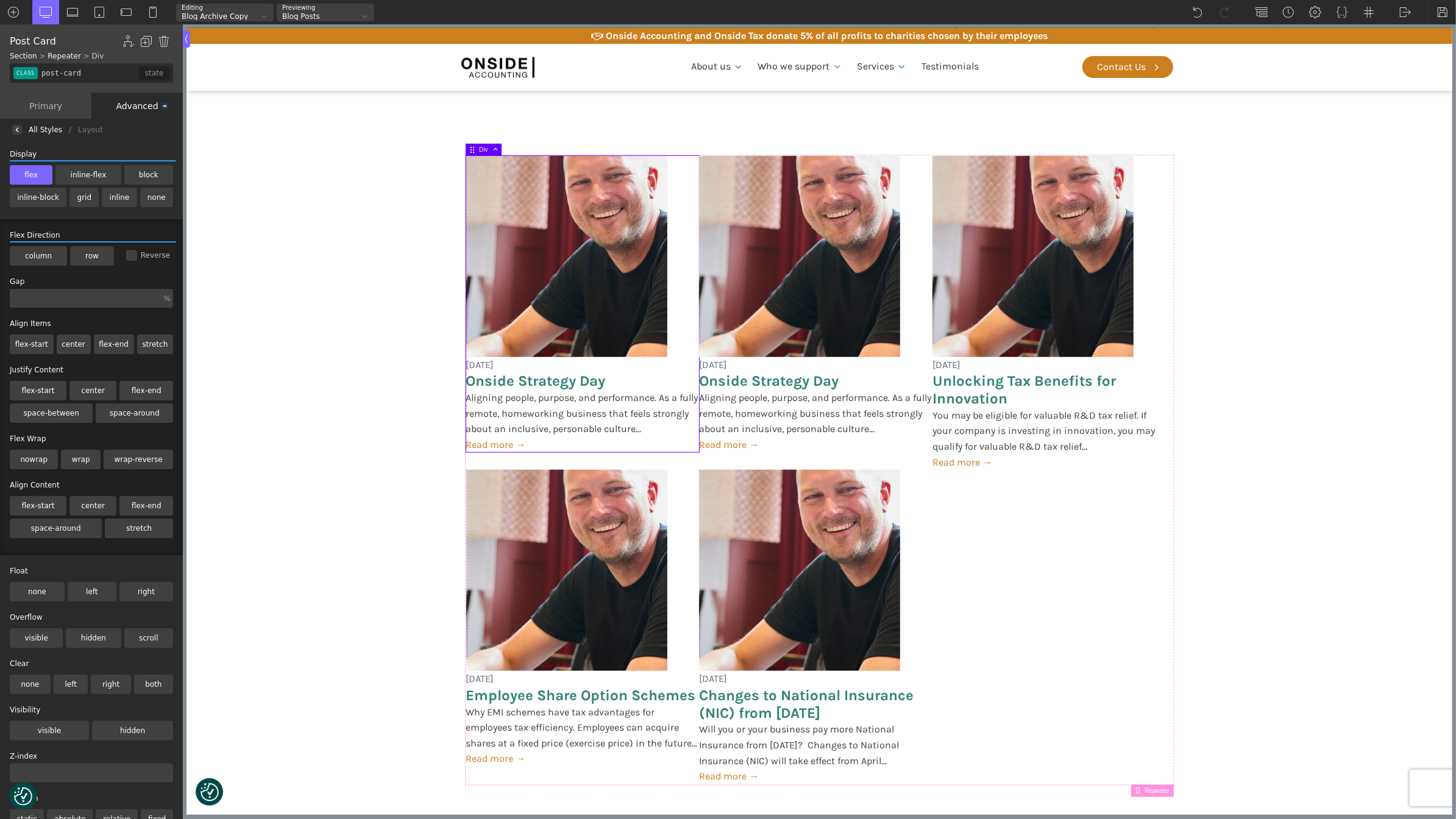
click at [22, 175] on label "flex" at bounding box center [31, 175] width 43 height 19
click at [0, 0] on input "flex" at bounding box center [0, 0] width 0 height 0
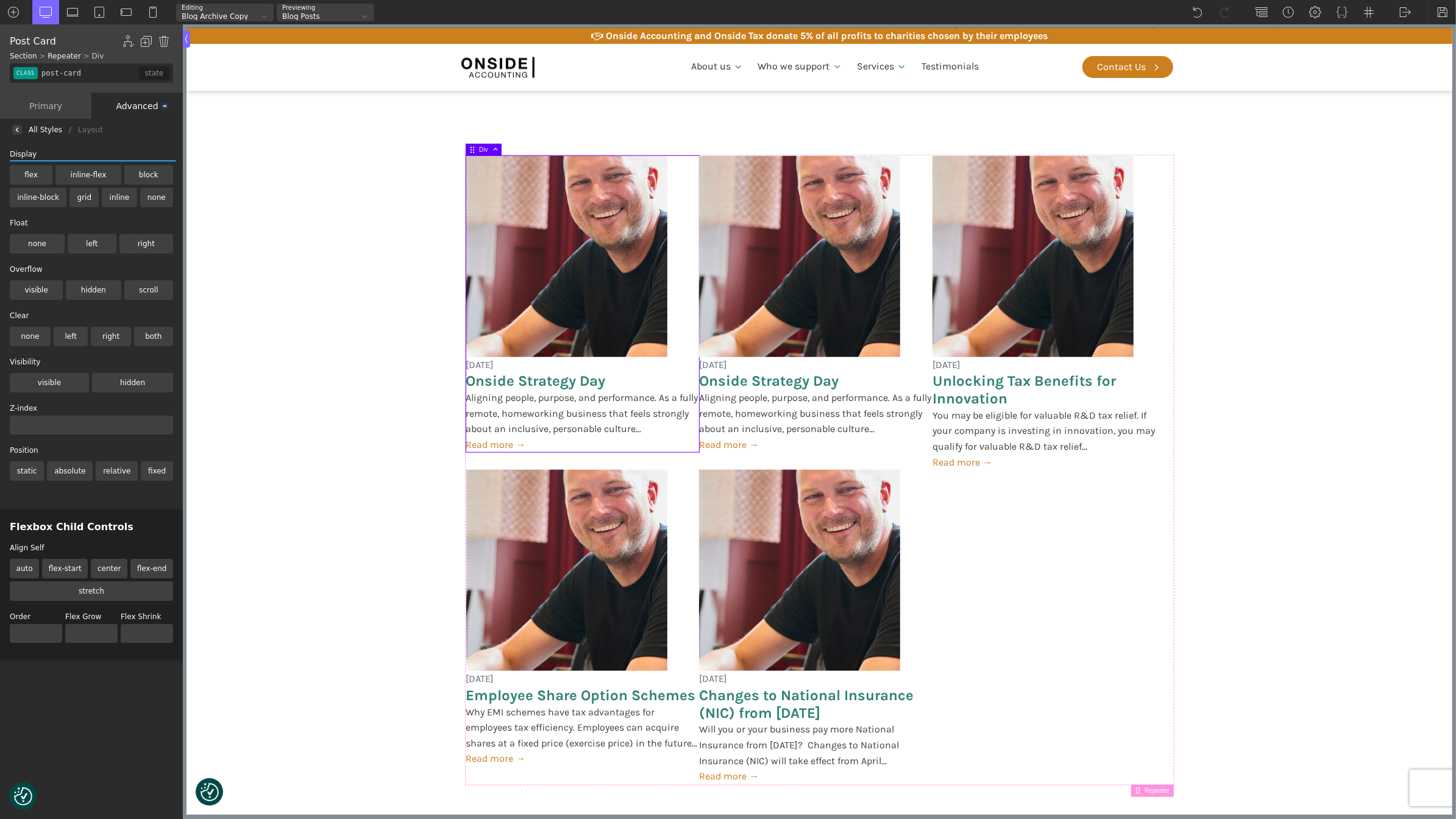
click at [16, 128] on img at bounding box center [17, 130] width 5 height 5
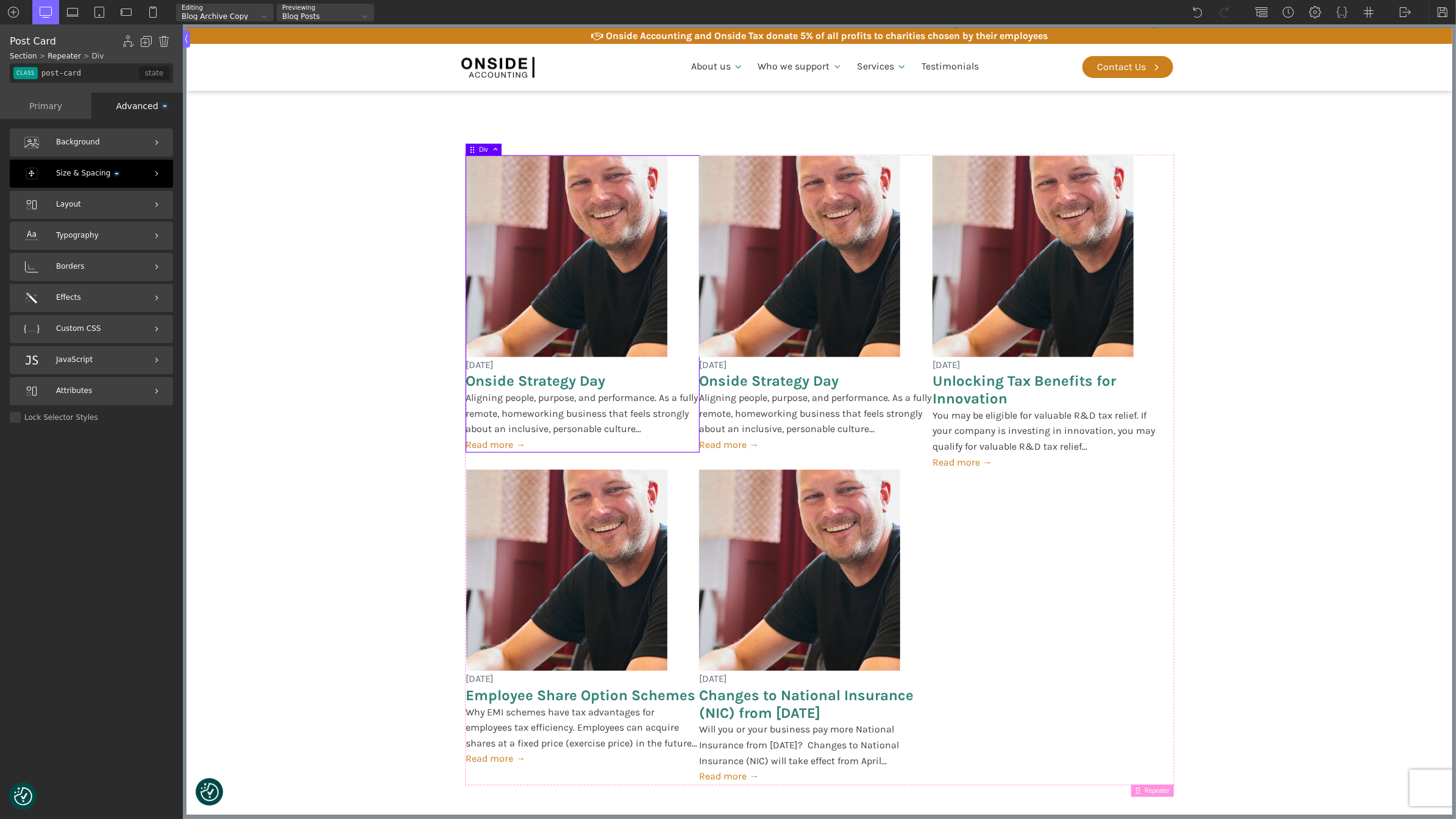
click at [70, 172] on span "Size & Spacing" at bounding box center [87, 173] width 62 height 12
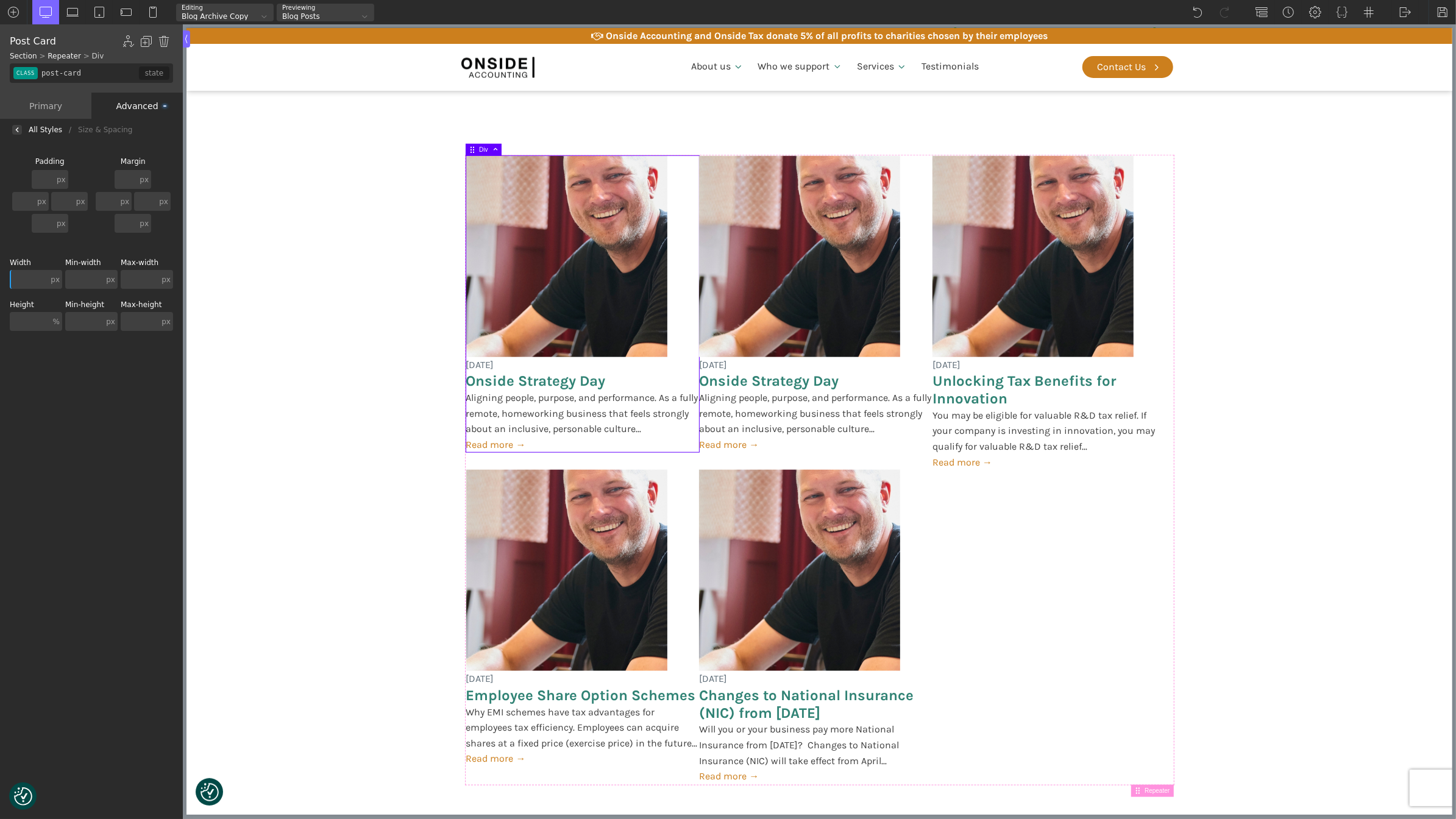
click at [55, 319] on div "%" at bounding box center [56, 322] width 7 height 7
click at [55, 299] on div "px" at bounding box center [56, 301] width 31 height 10
click at [79, 394] on div "Background Size & Spacing [GEOGRAPHIC_DATA] px px % em rem auto vw vh none px p…" at bounding box center [91, 482] width 183 height 681
click at [22, 129] on div "All Styles / Size & Spacing / Background / Gradient" at bounding box center [91, 129] width 183 height 22
click at [16, 128] on img at bounding box center [17, 130] width 5 height 5
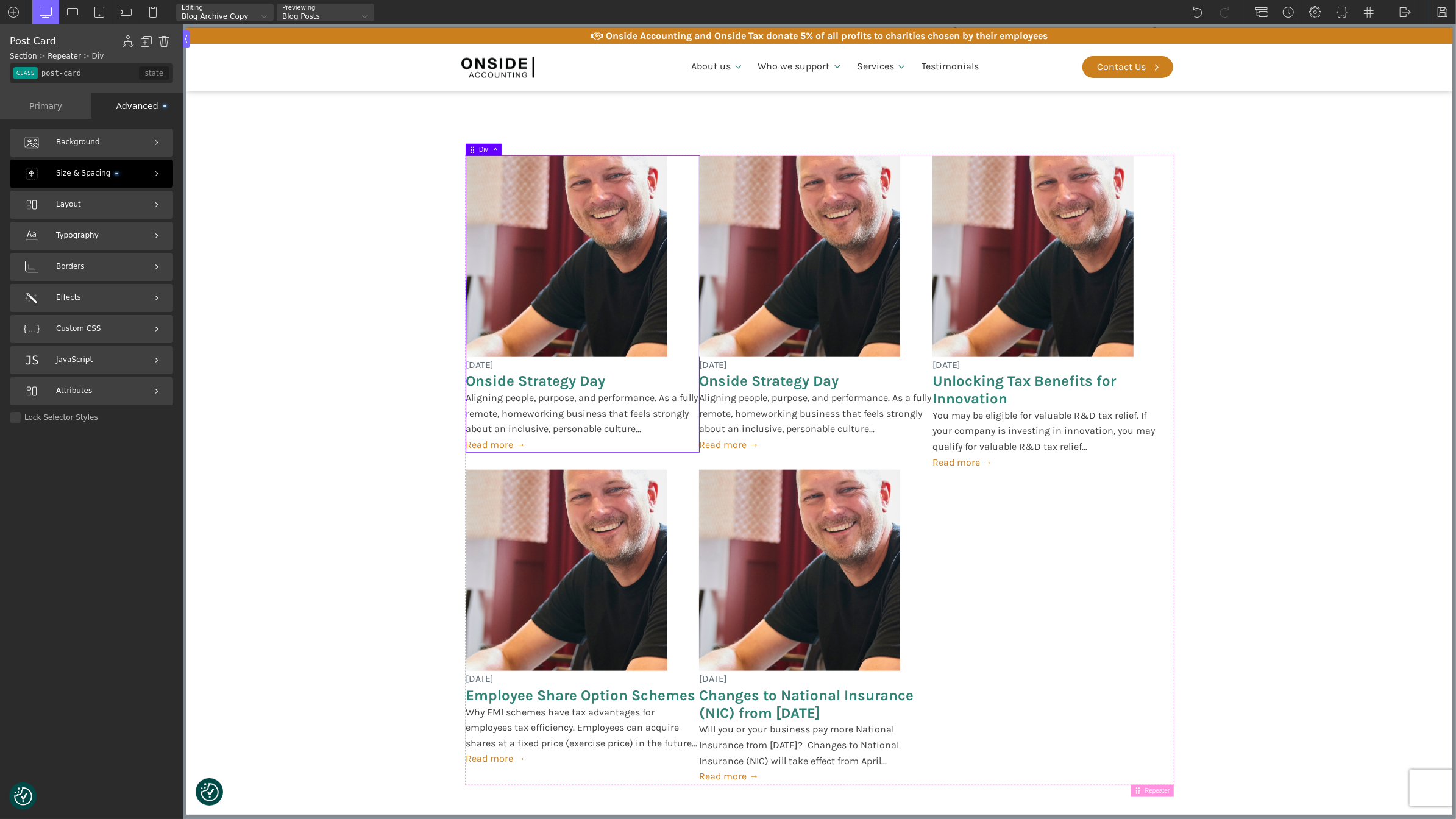
click at [98, 167] on div "Size & Spacing" at bounding box center [91, 174] width 164 height 28
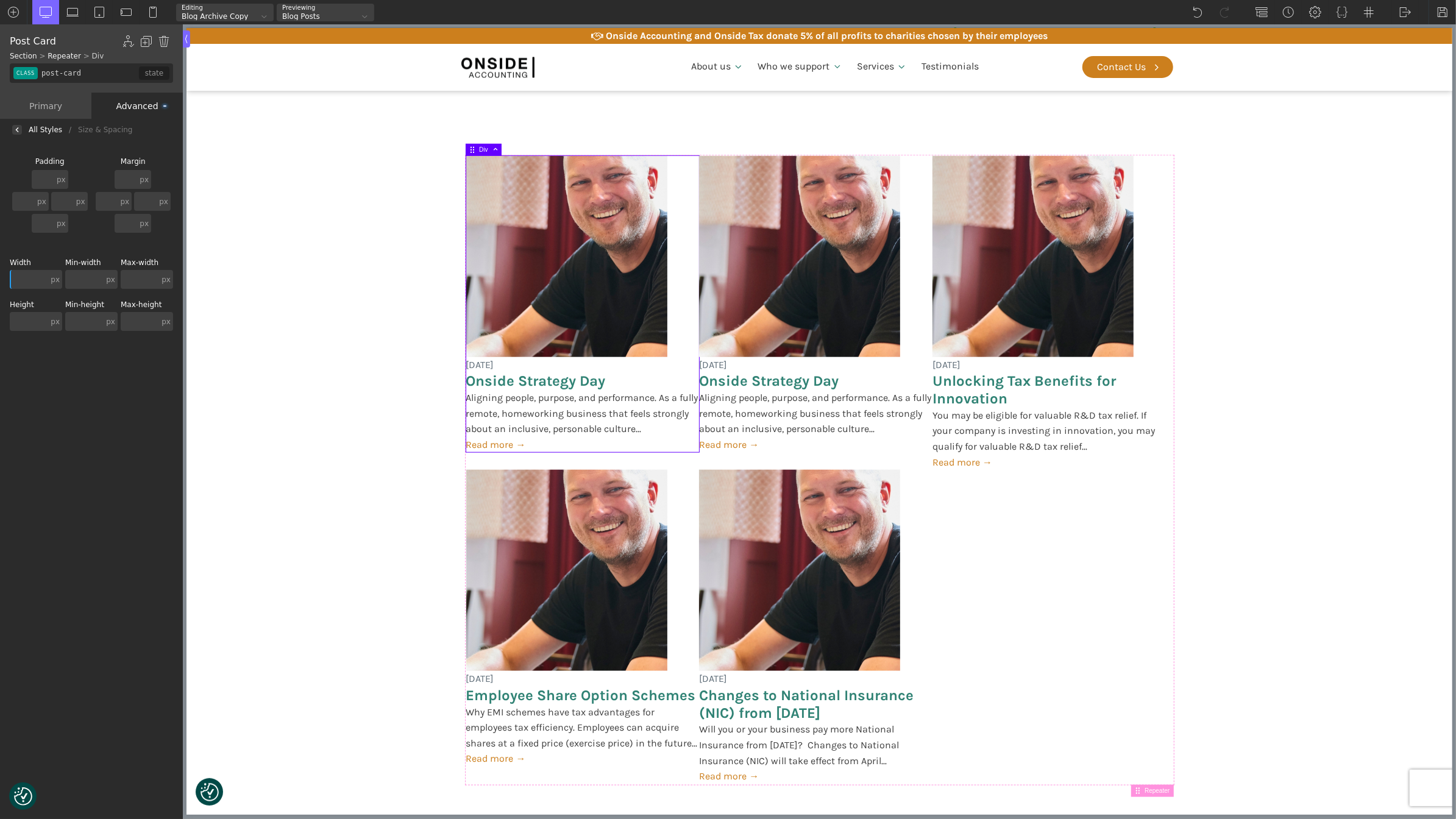
click at [18, 132] on div at bounding box center [16, 129] width 10 height 10
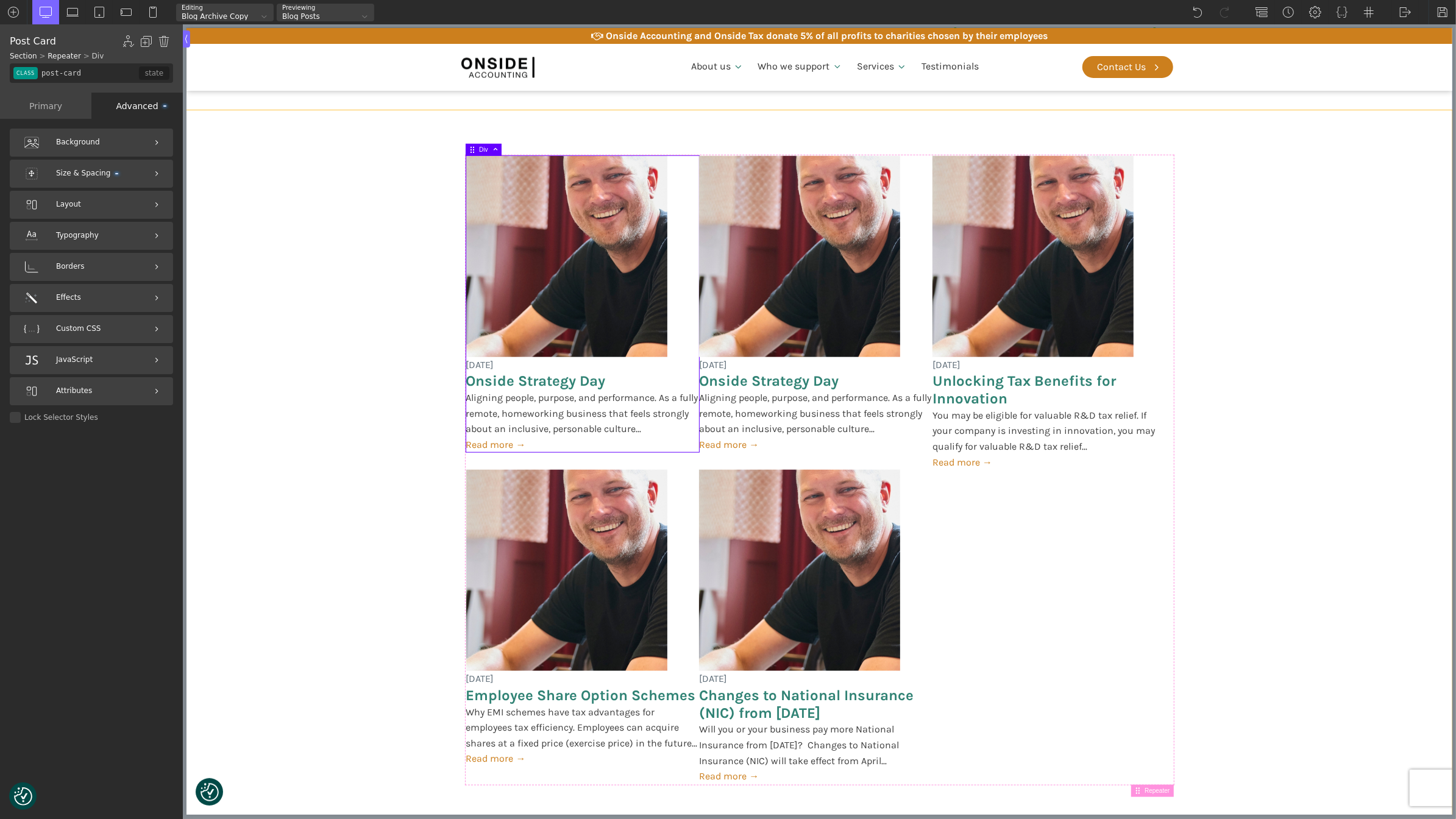
click at [386, 240] on section "[DATE] Onside Strategy Day Aligning people, purpose, and performance. As a full…" at bounding box center [818, 470] width 1266 height 720
type input "section-336-488"
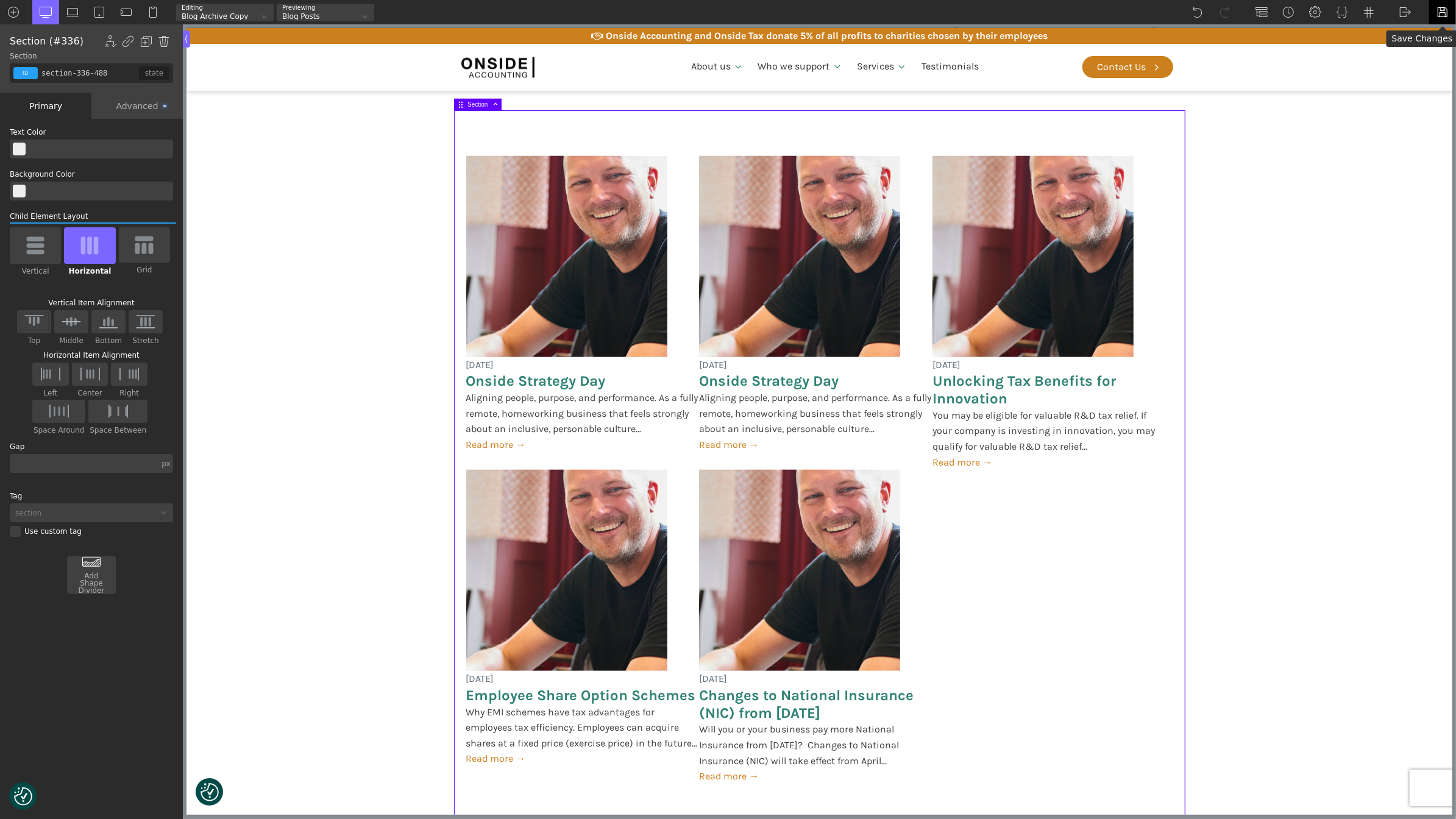
click at [1445, 9] on img at bounding box center [1443, 12] width 12 height 12
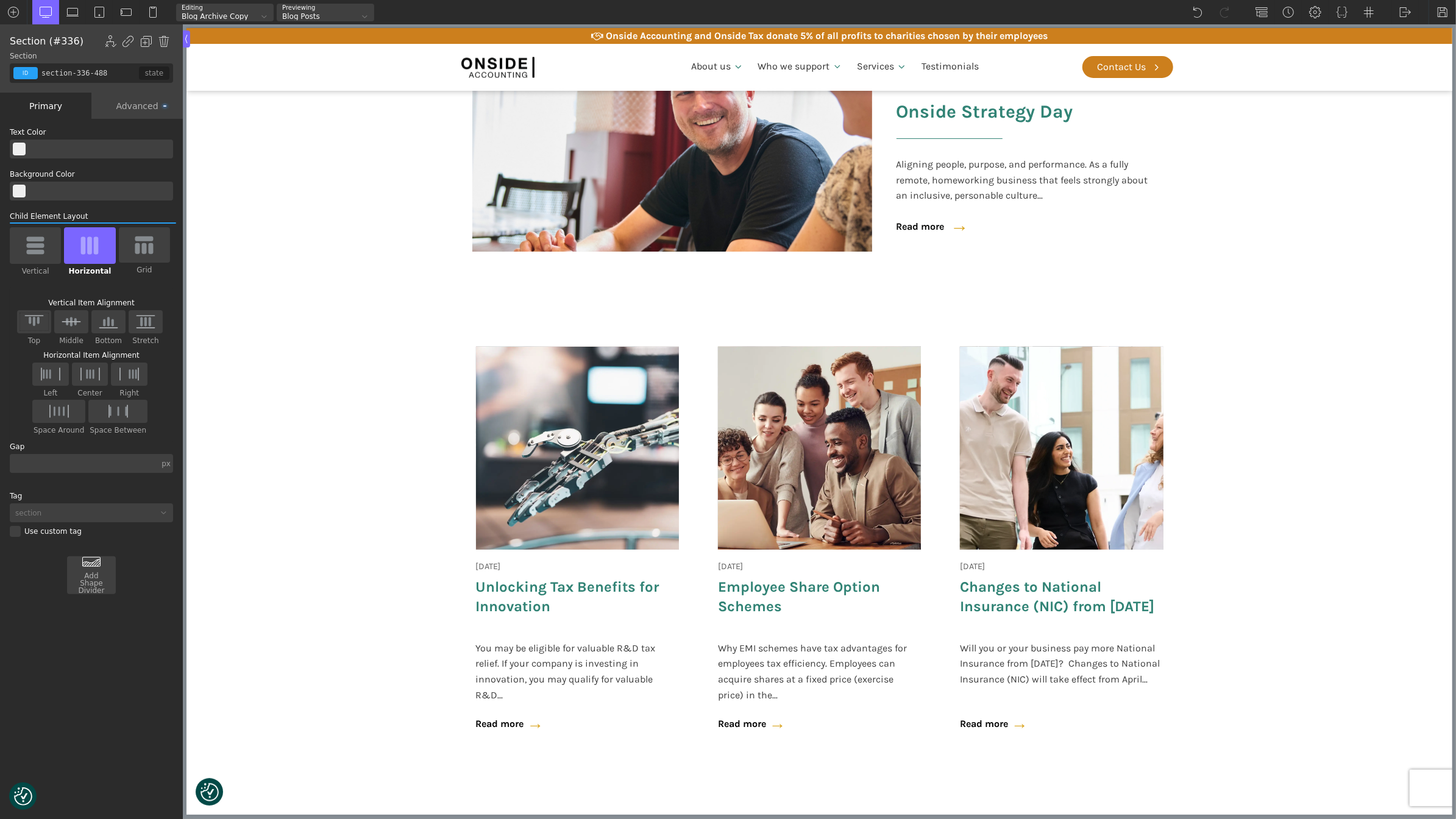
scroll to position [194, 0]
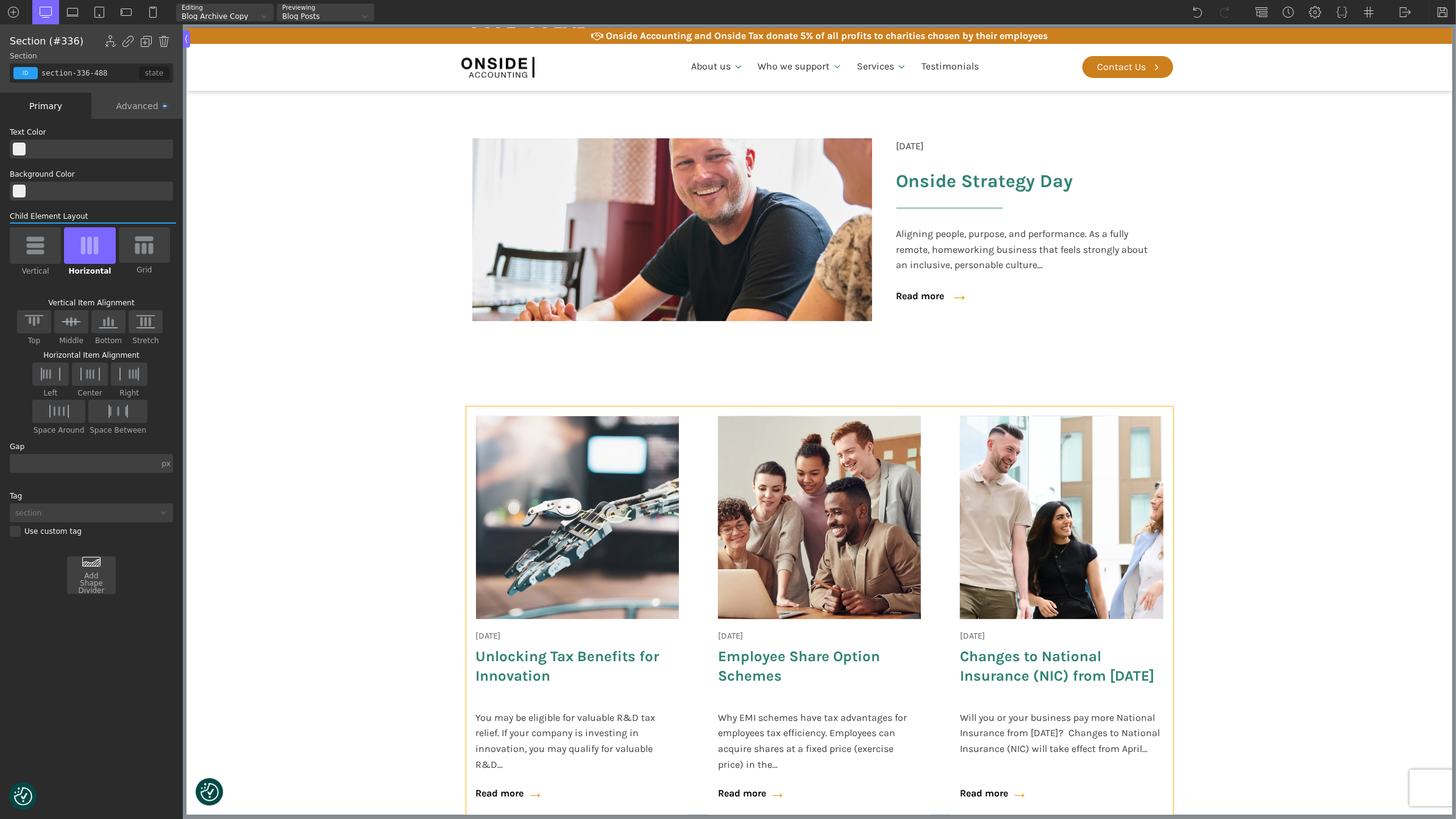
click at [678, 651] on div "[DATE] Unlocking Tax Benefits for Innovation You may be eligible for valuable R…" at bounding box center [577, 612] width 223 height 412
type input "wpgb-content-1"
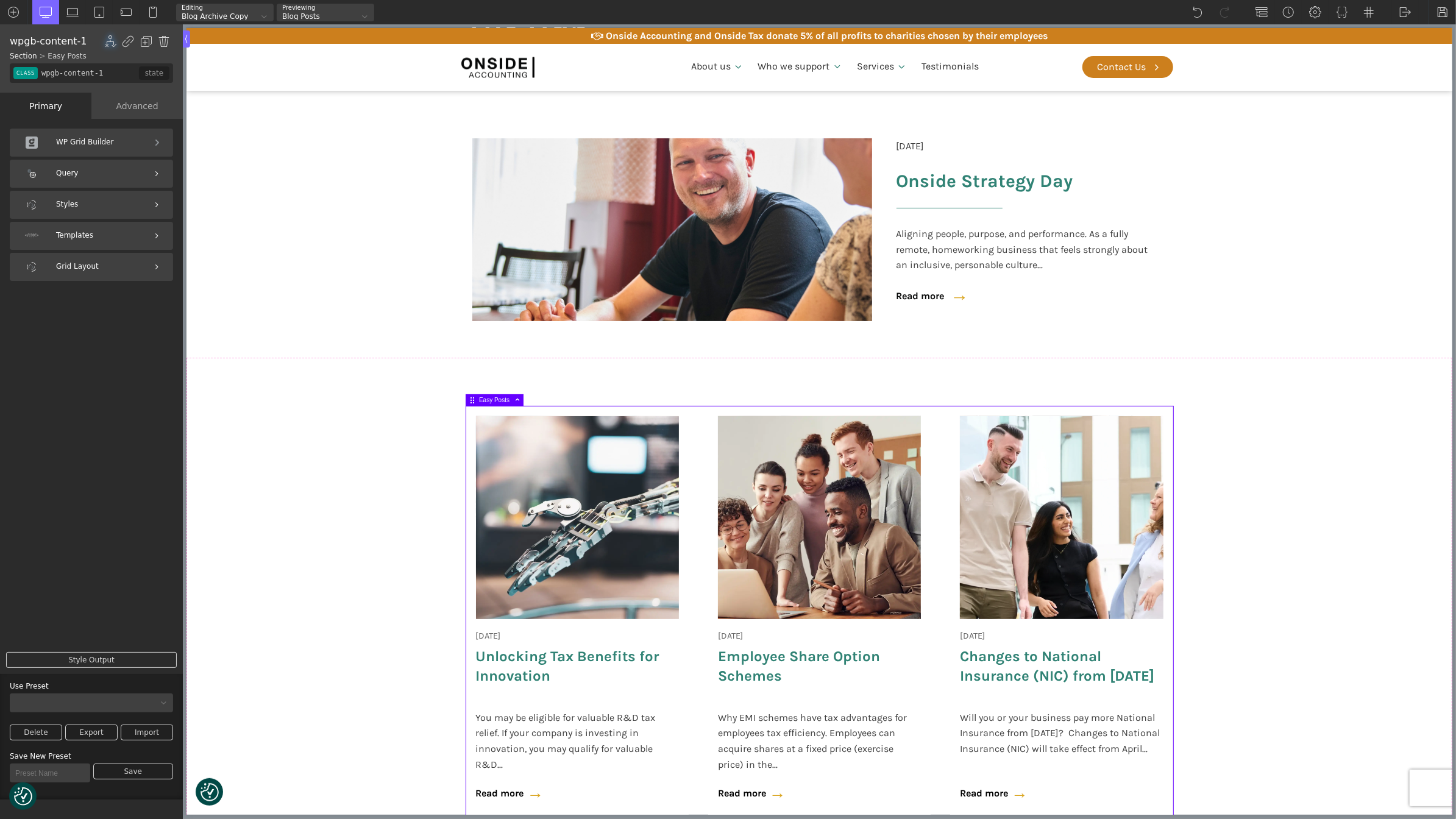
click at [96, 230] on div "Templates" at bounding box center [91, 236] width 164 height 28
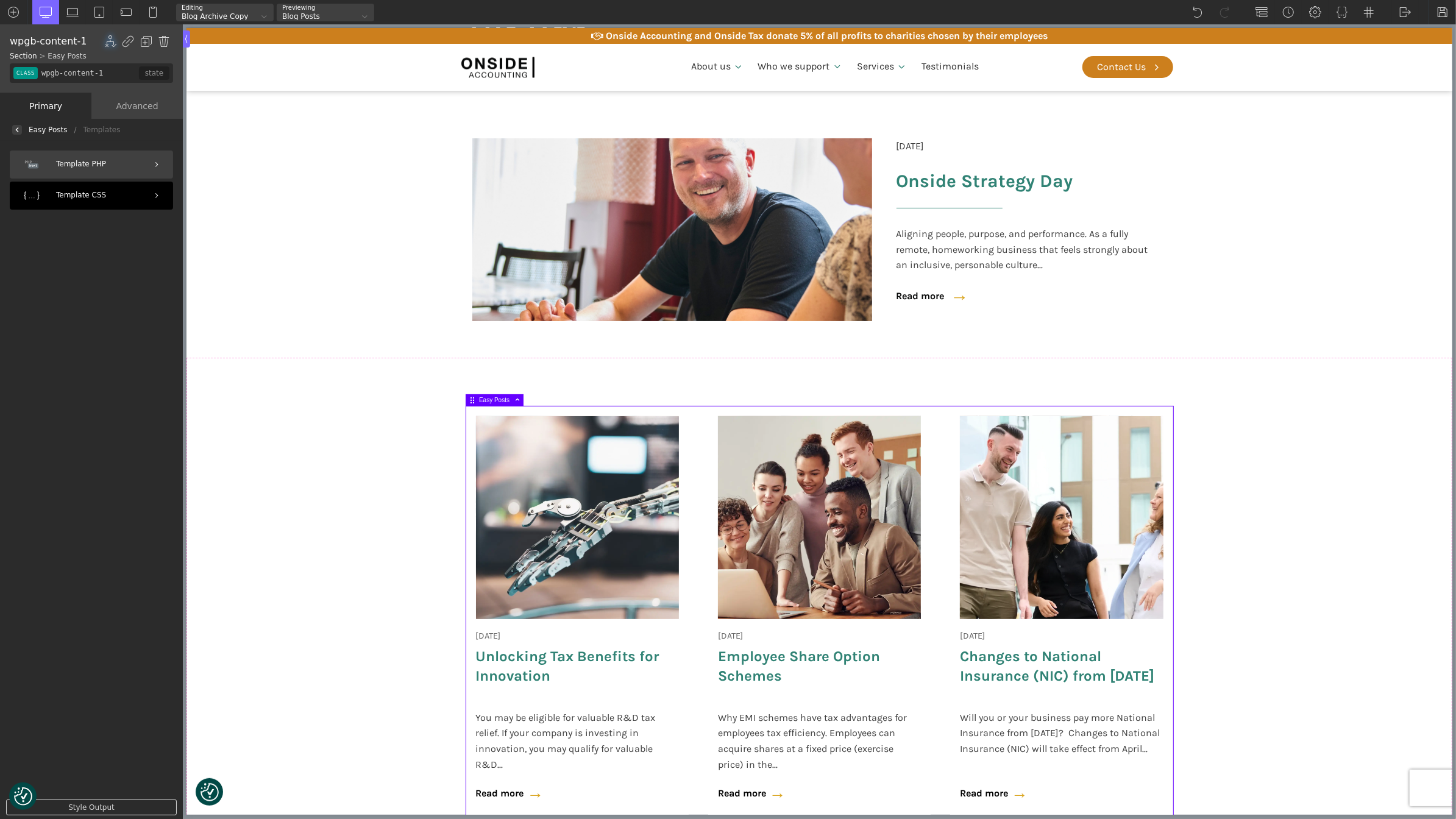
click at [78, 191] on div "Template CSS" at bounding box center [91, 196] width 164 height 28
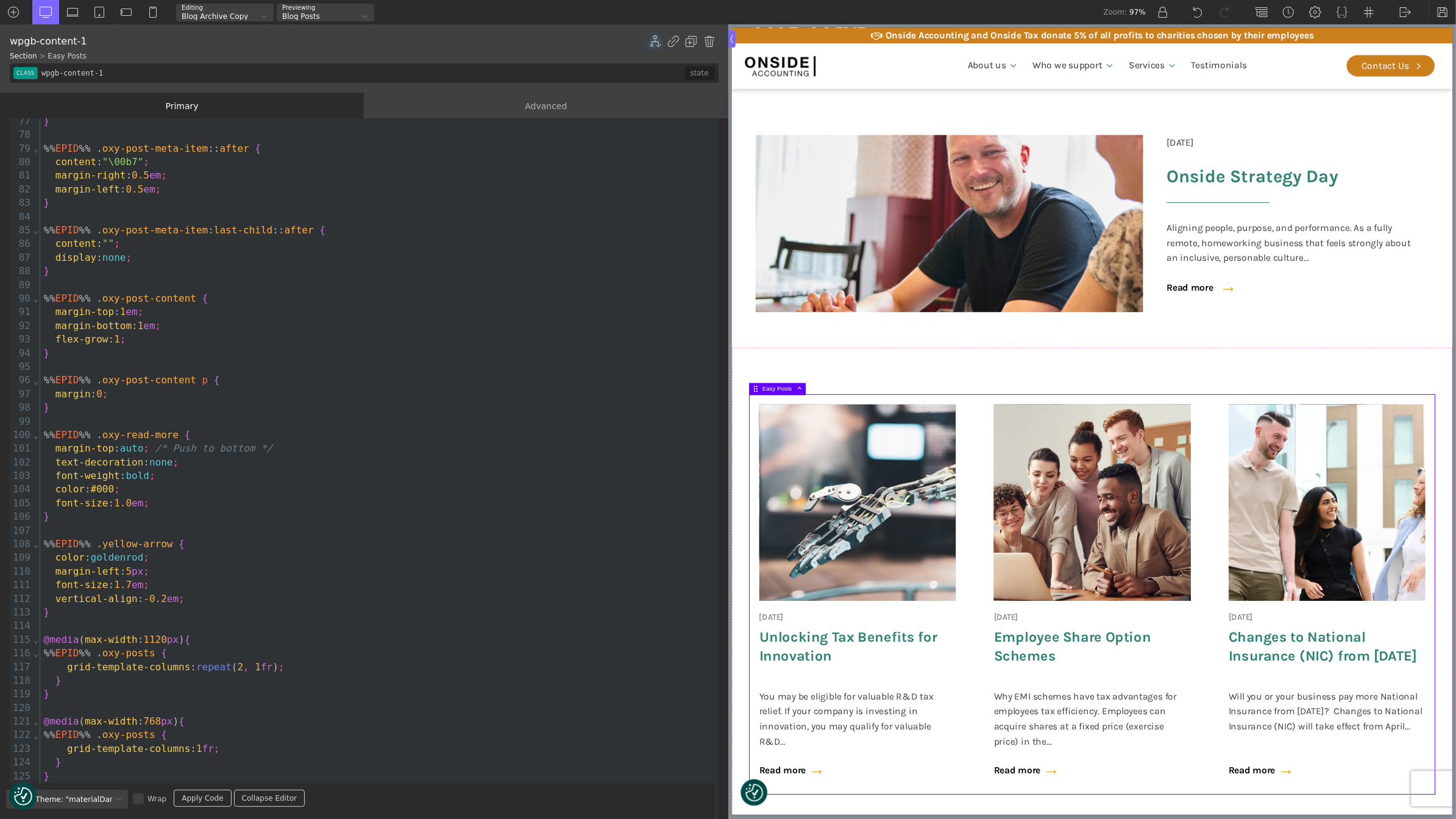
scroll to position [1171, 0]
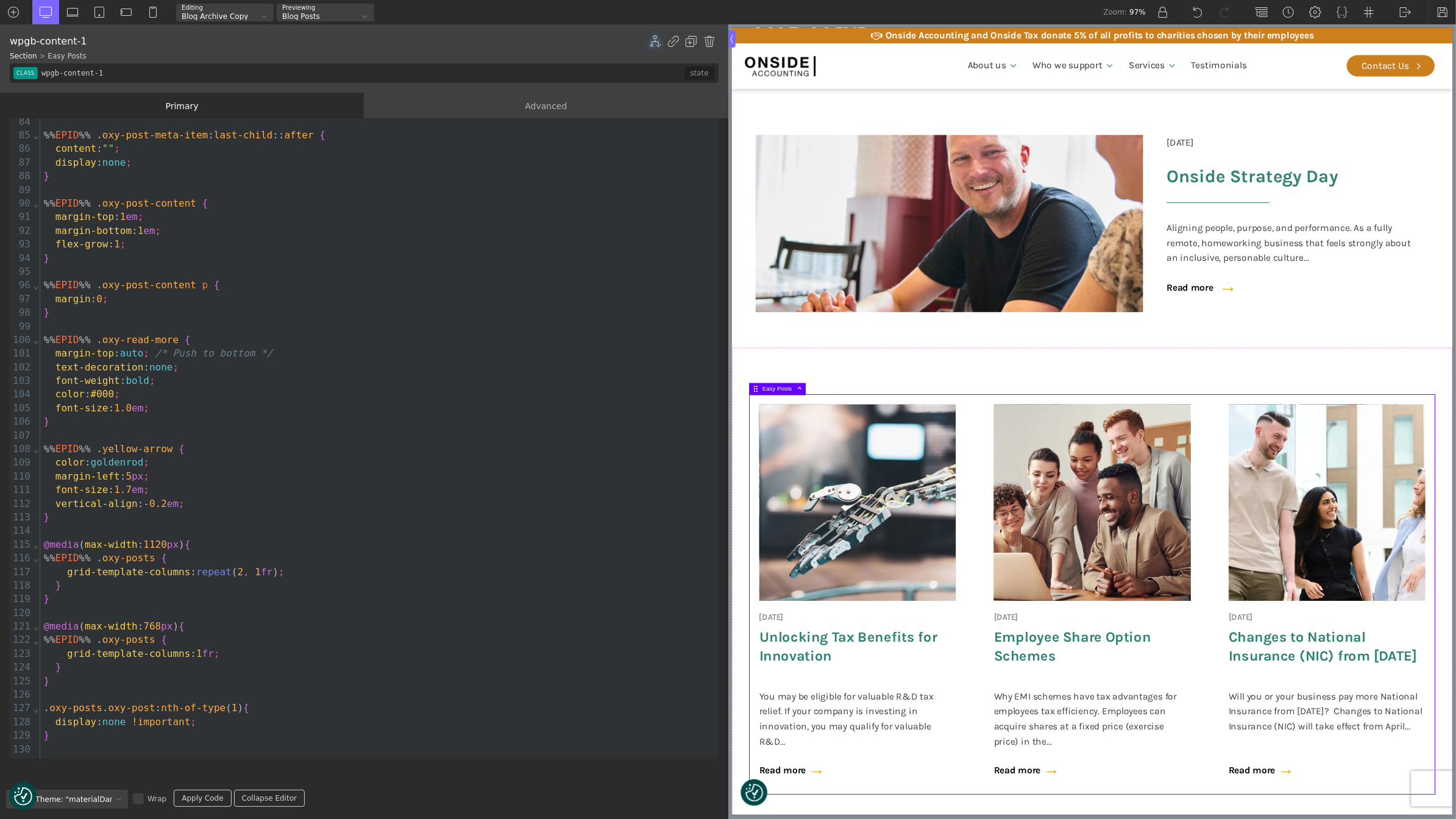
click at [265, 262] on div "}" at bounding box center [379, 258] width 678 height 13
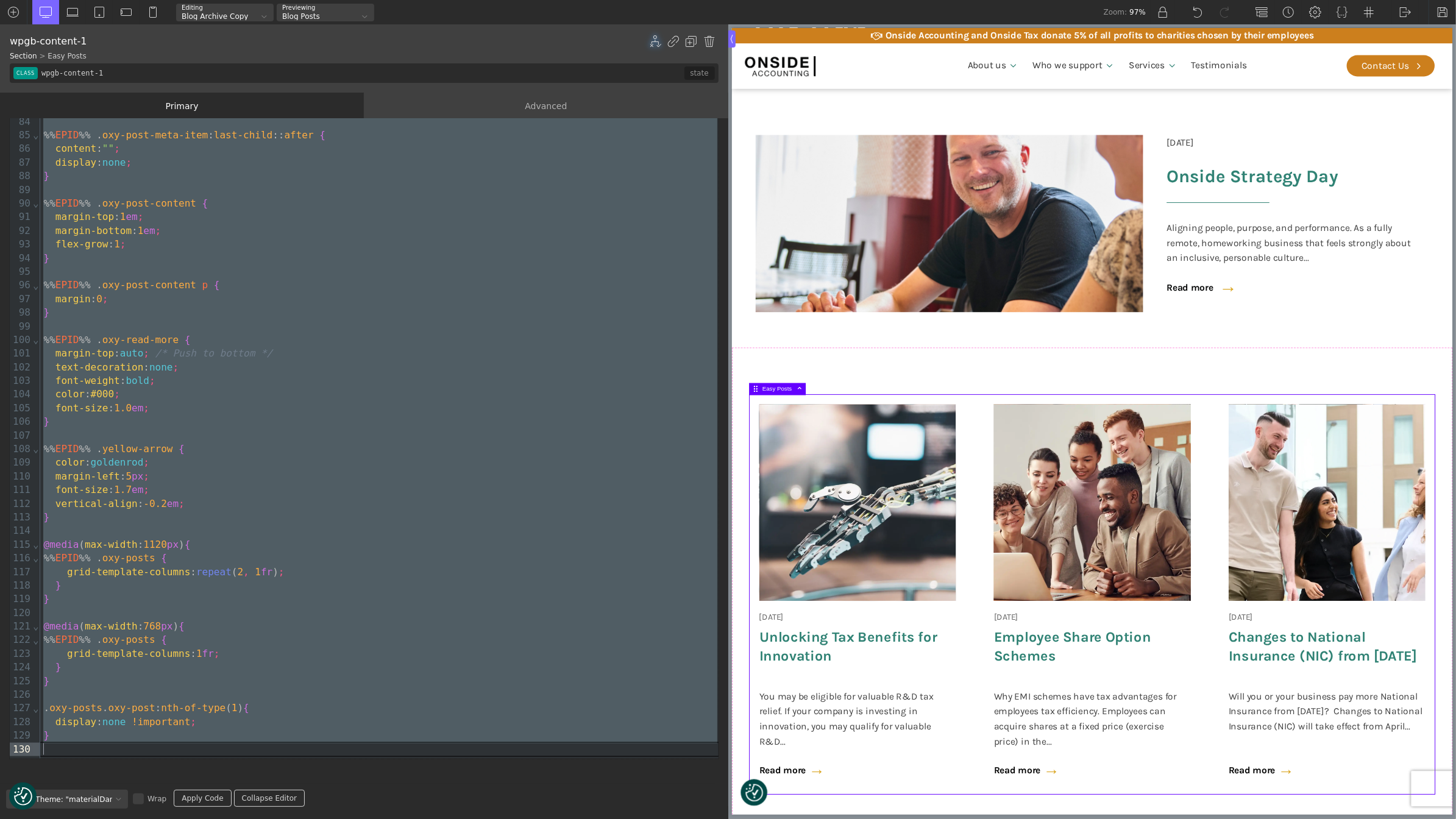
click at [230, 98] on div "Primary" at bounding box center [181, 105] width 364 height 26
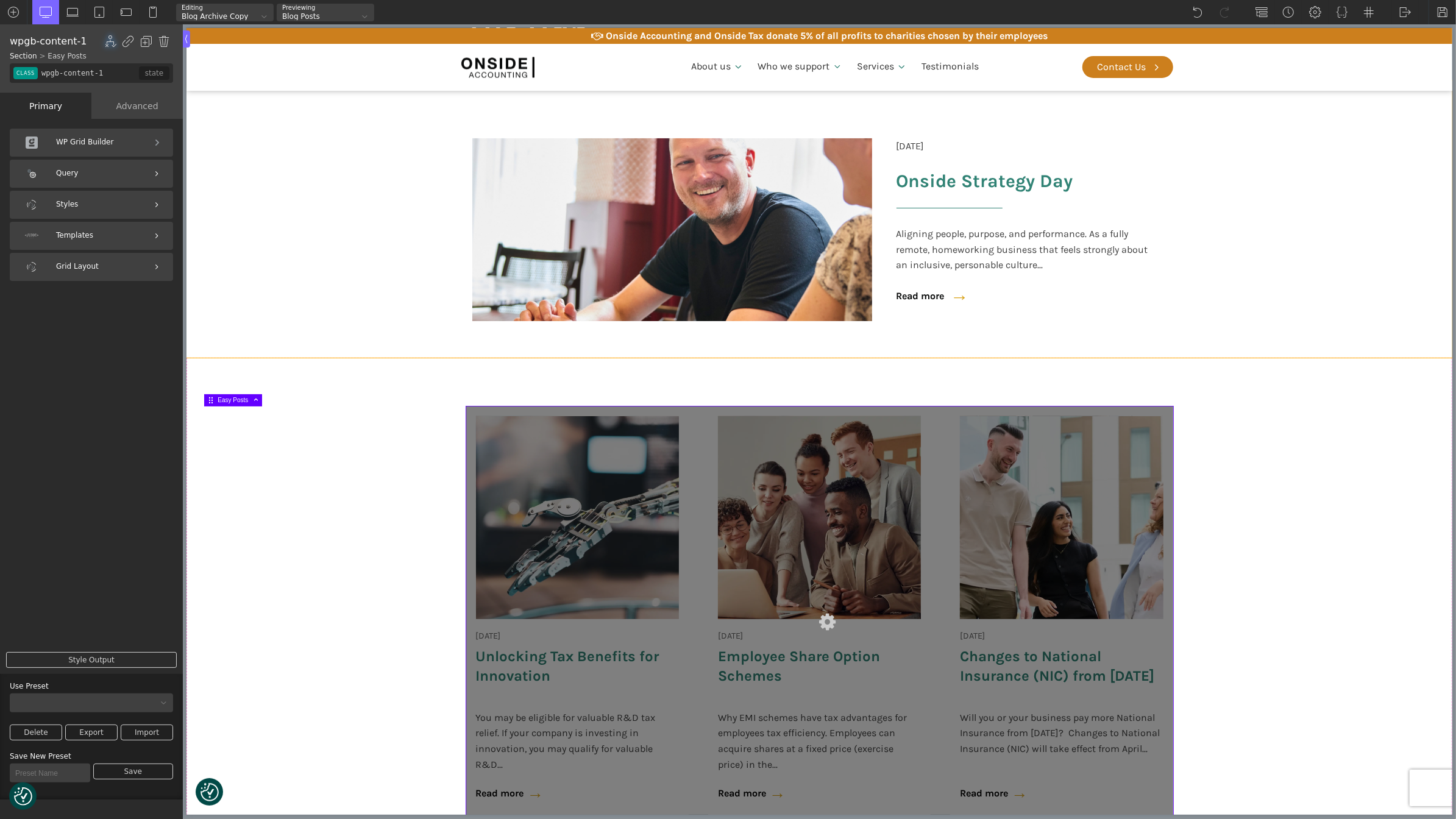
scroll to position [0, 0]
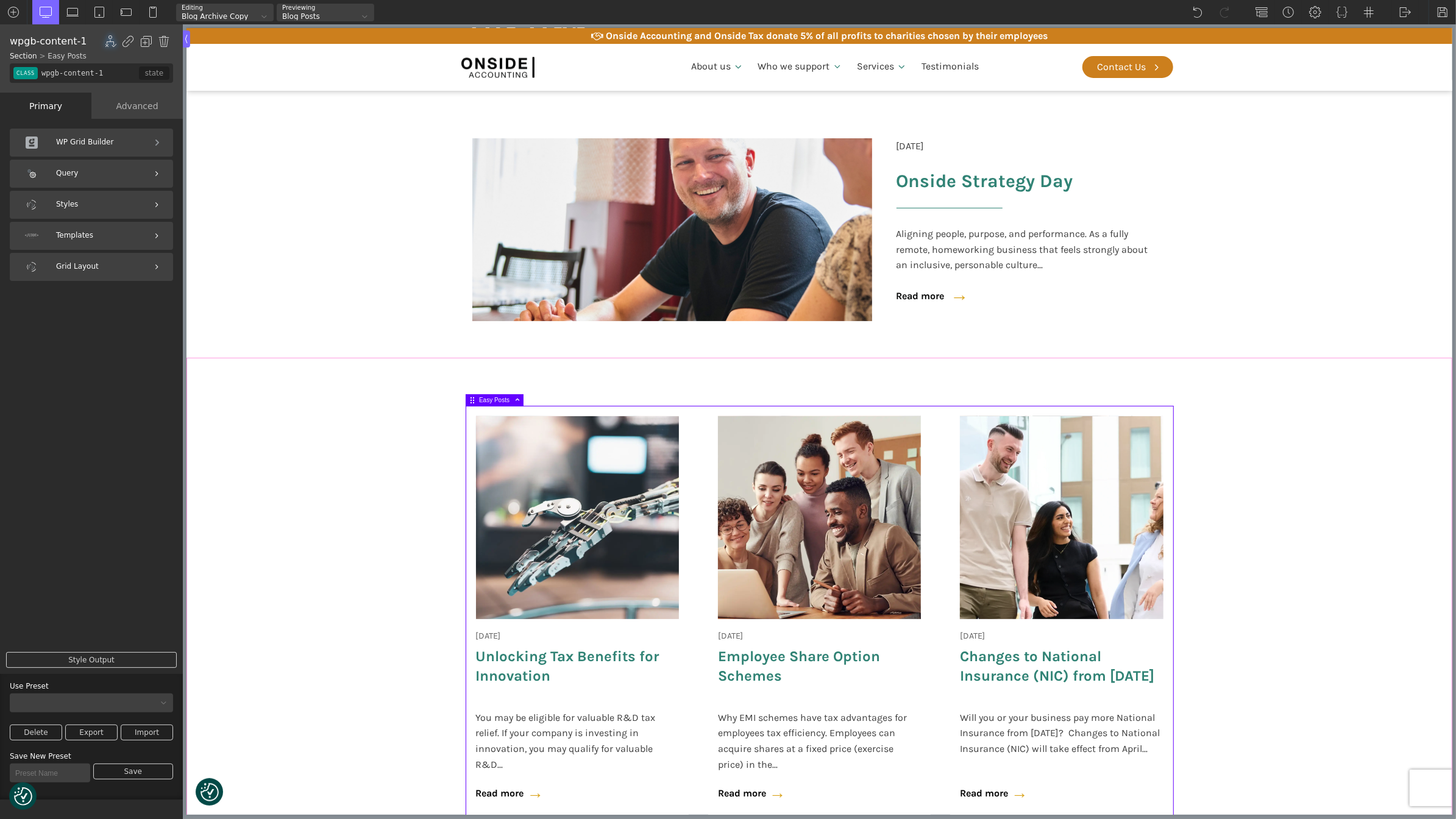
click at [429, 434] on section "[DATE] Onside Strategy Day Aligning people, purpose, and performance. As a full…" at bounding box center [818, 611] width 1266 height 506
type input "section-3-321"
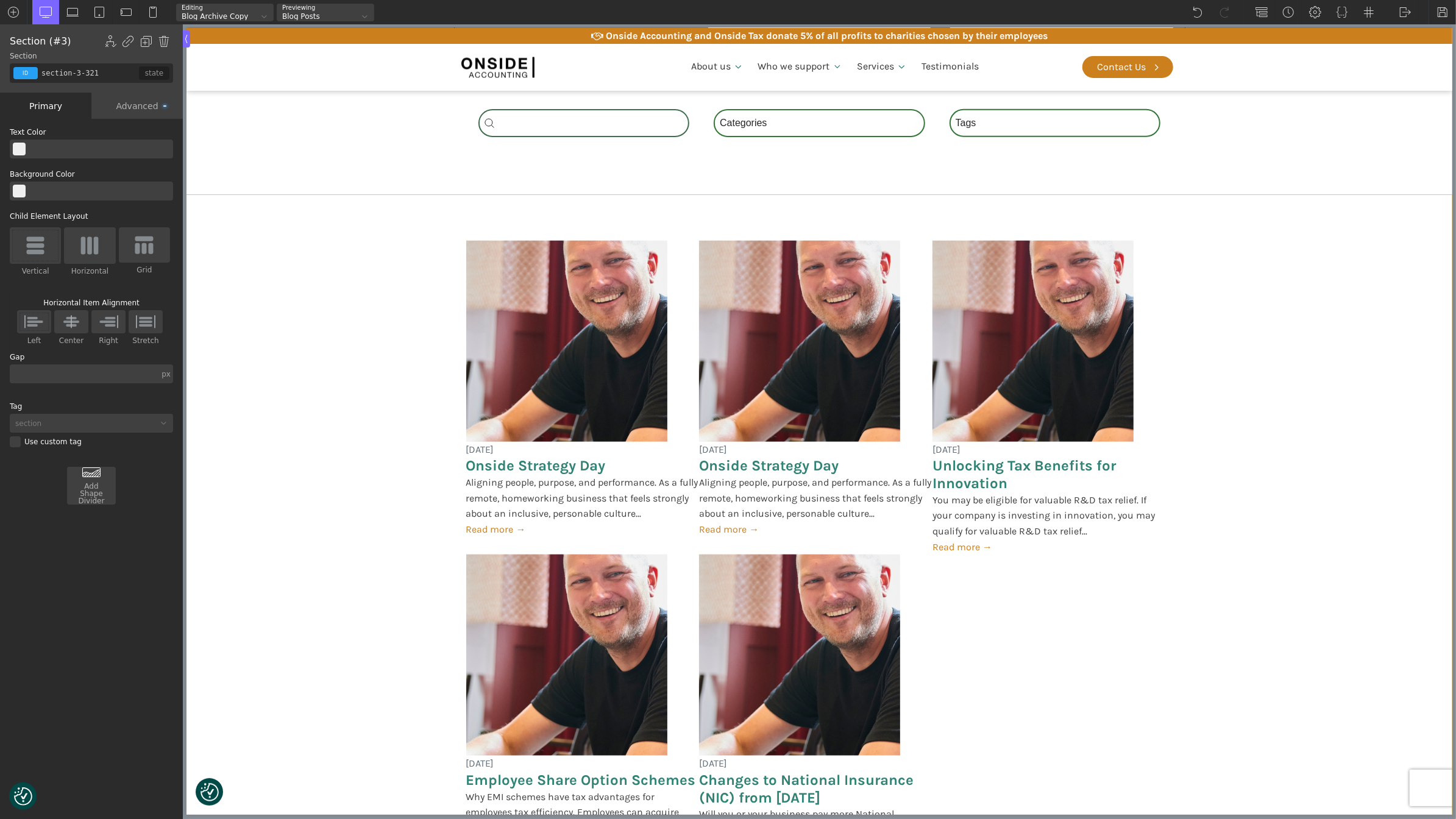
scroll to position [981, 0]
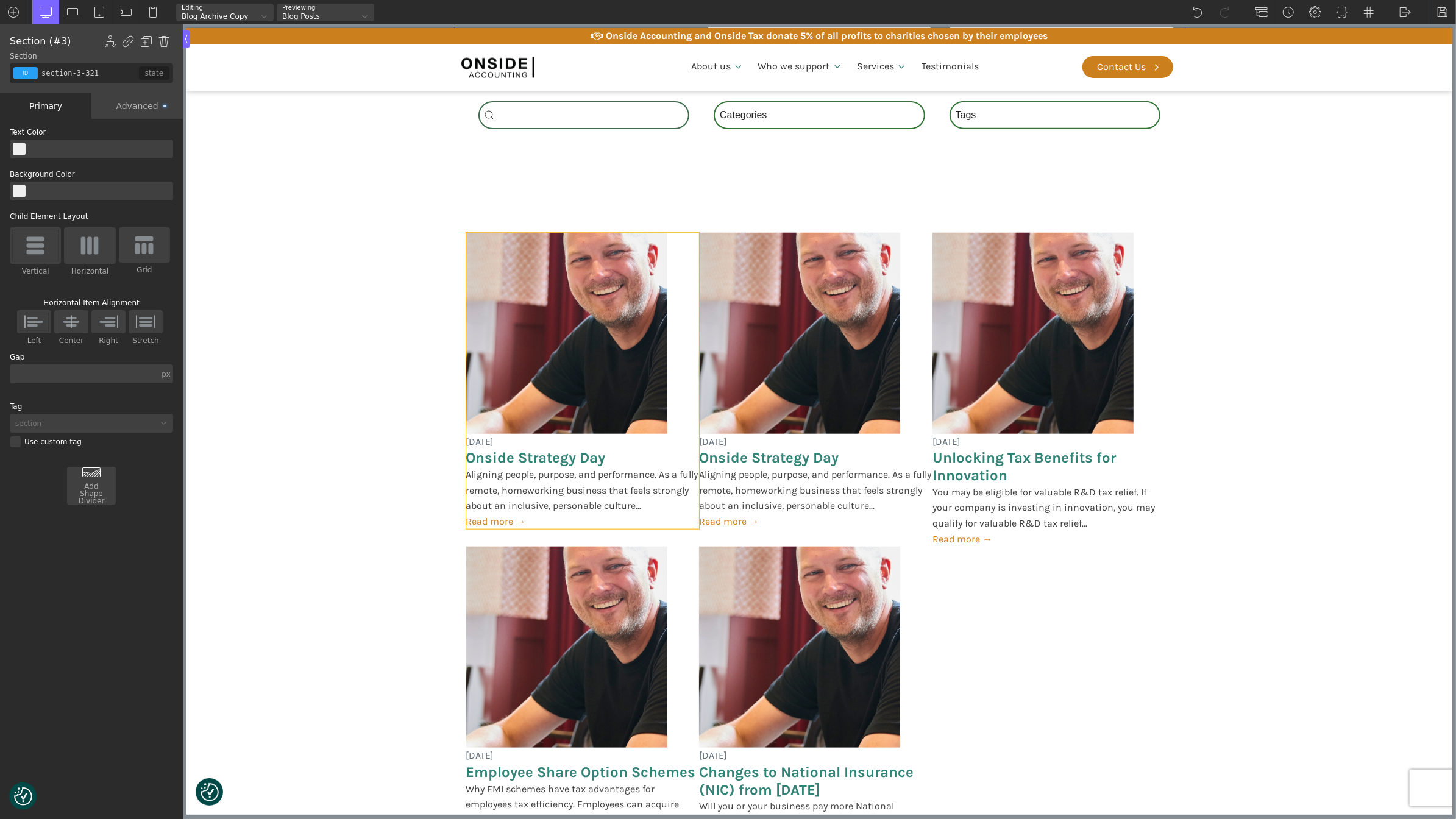
click at [685, 379] on div "[DATE] Onside Strategy Day Aligning people, purpose, and performance. As a full…" at bounding box center [582, 381] width 234 height 296
type input "post-card"
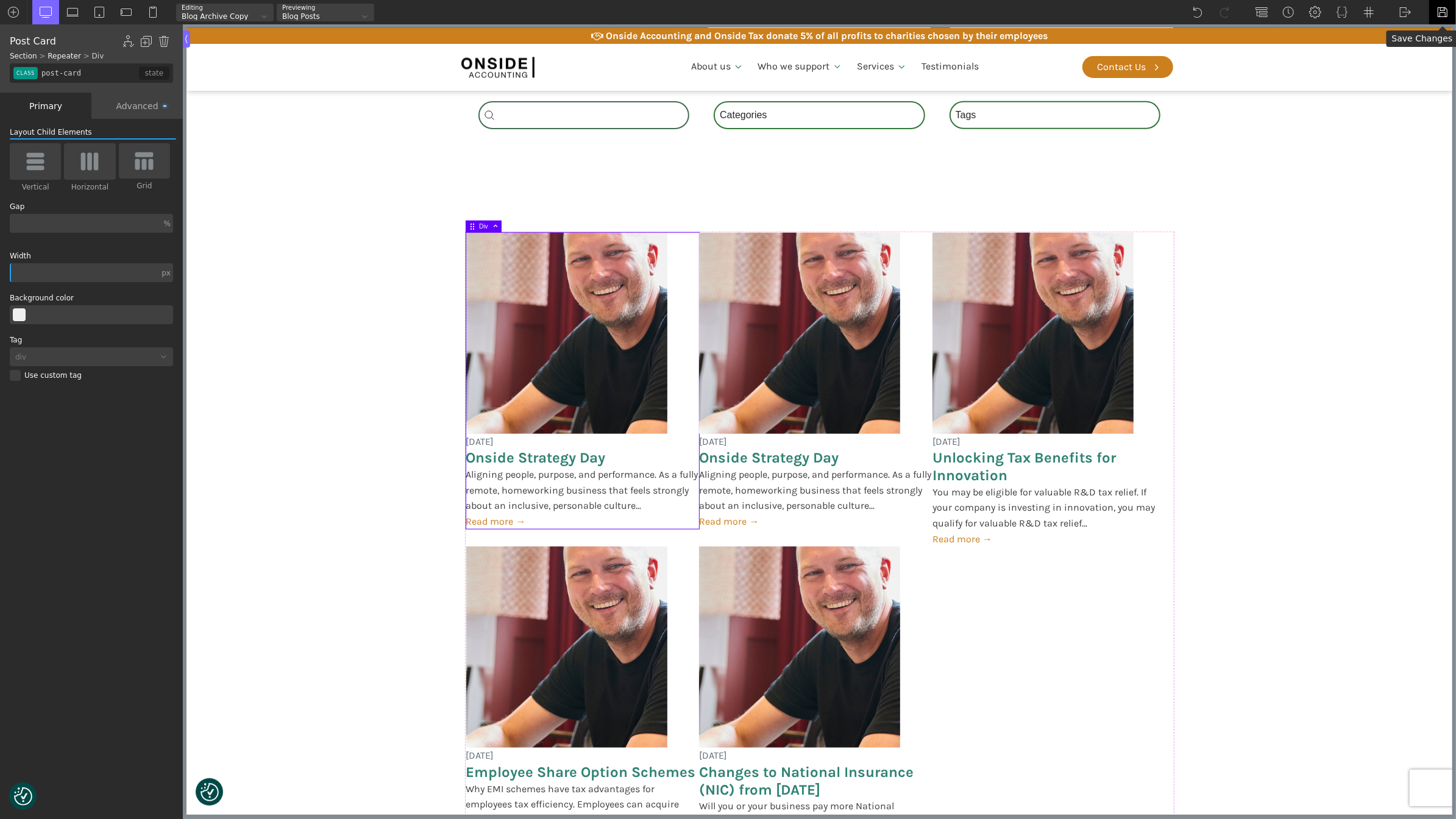
click at [1434, 8] on div at bounding box center [1442, 12] width 28 height 25
